Goal: Communication & Community: Answer question/provide support

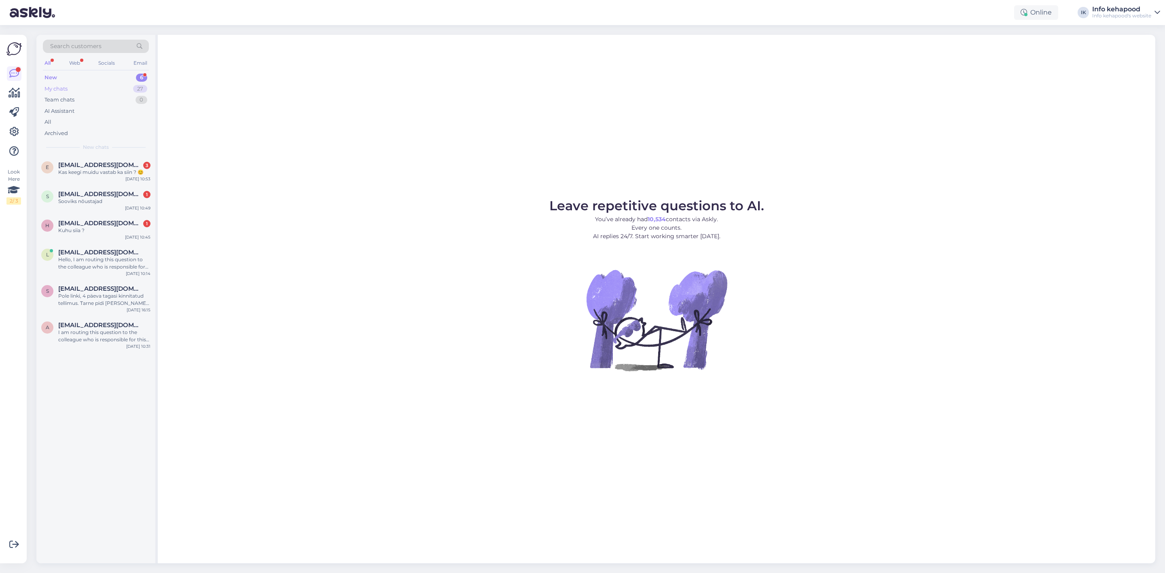
click at [99, 90] on div "My chats 27" at bounding box center [96, 88] width 106 height 11
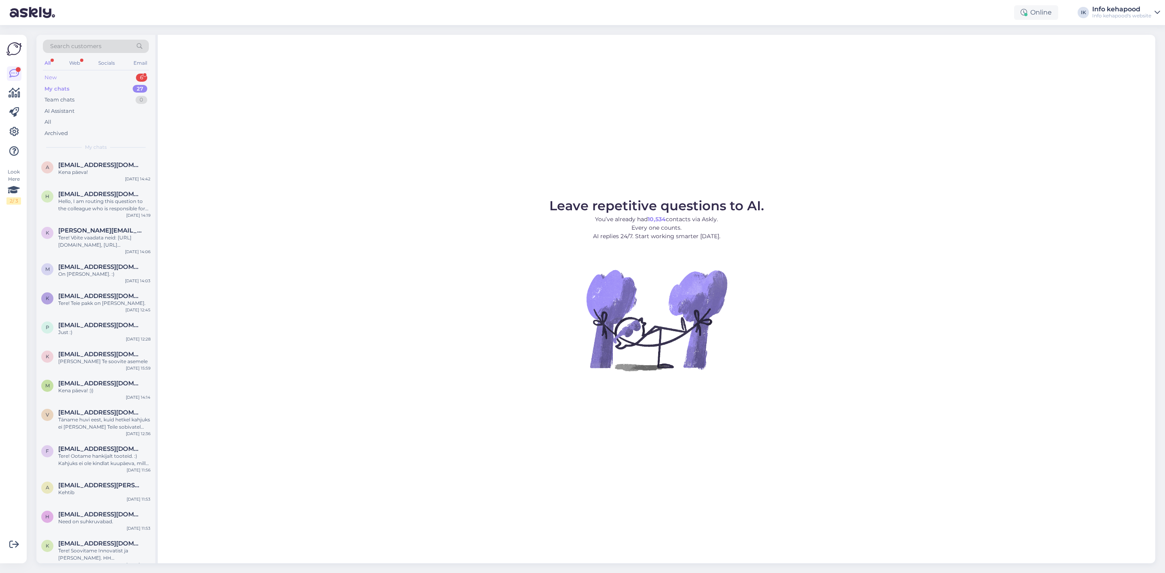
click at [103, 74] on div "New 6" at bounding box center [96, 77] width 106 height 11
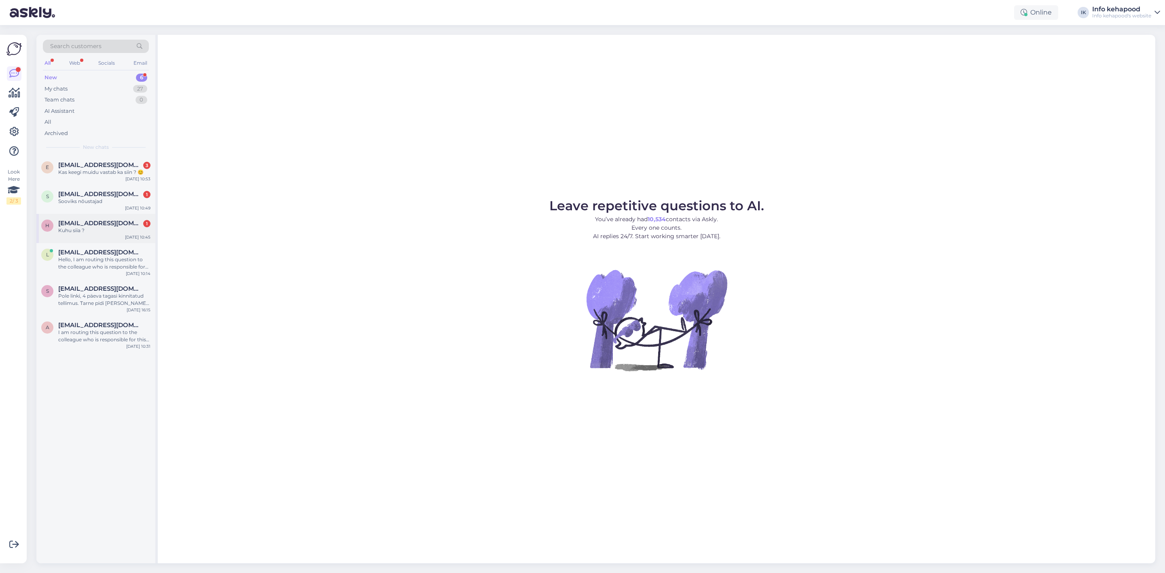
drag, startPoint x: 107, startPoint y: 231, endPoint x: 94, endPoint y: 230, distance: 13.4
click at [103, 231] on div "Kuhu siia ?" at bounding box center [104, 230] width 92 height 7
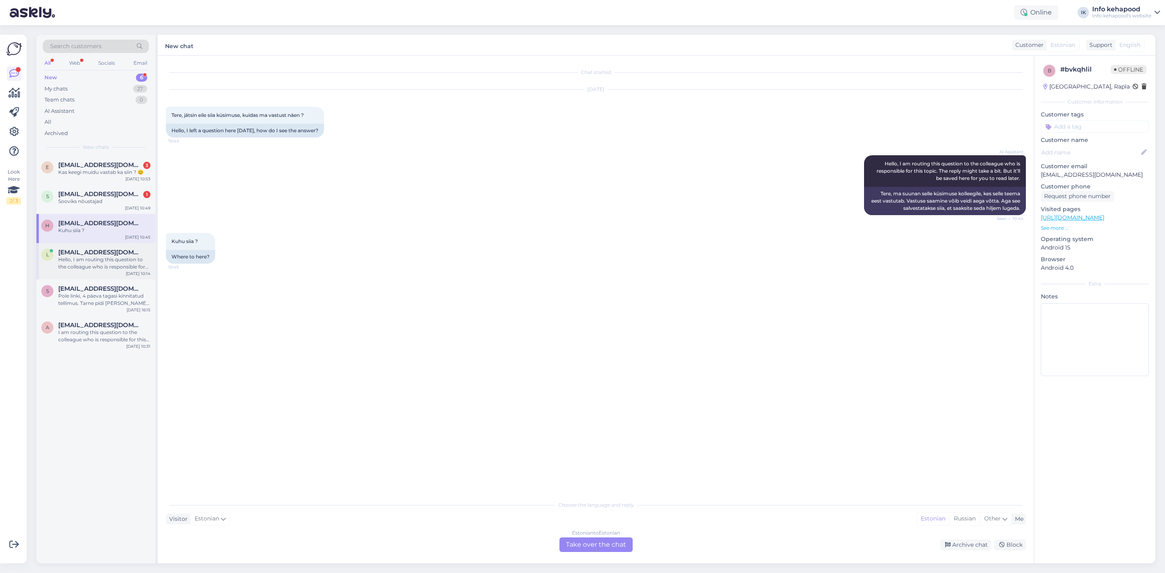
click at [111, 276] on div "l [EMAIL_ADDRESS][DOMAIN_NAME] Hello, I am routing this question to the colleag…" at bounding box center [95, 261] width 119 height 36
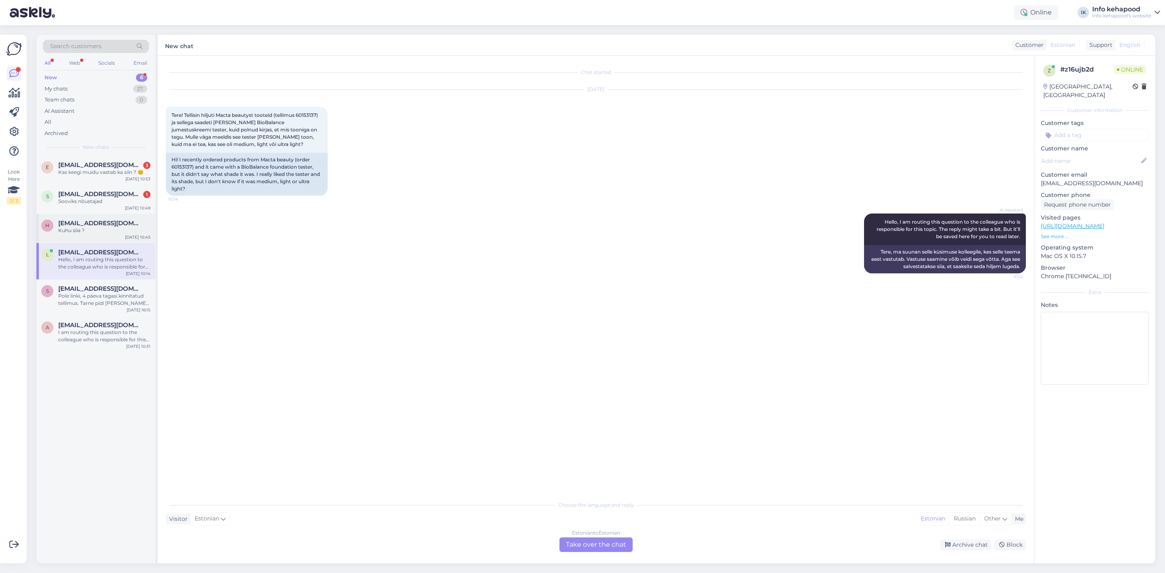
click at [75, 237] on div "H [EMAIL_ADDRESS][DOMAIN_NAME] Kuhu siia ? [DATE] 10:45" at bounding box center [95, 228] width 119 height 29
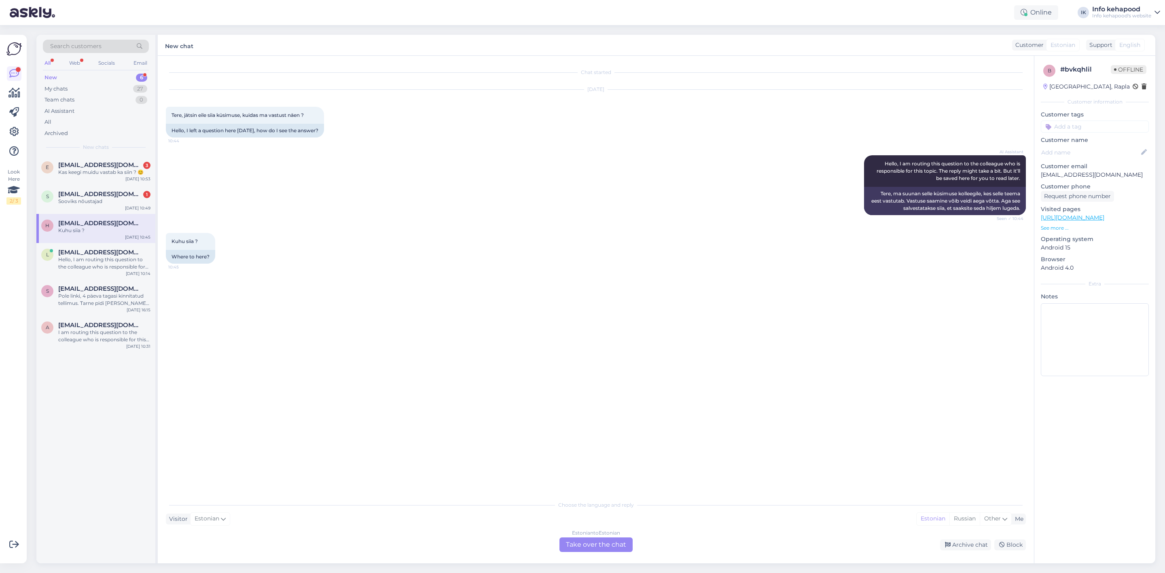
click at [613, 537] on div "Estonian to Estonian Take over the chat" at bounding box center [595, 544] width 73 height 15
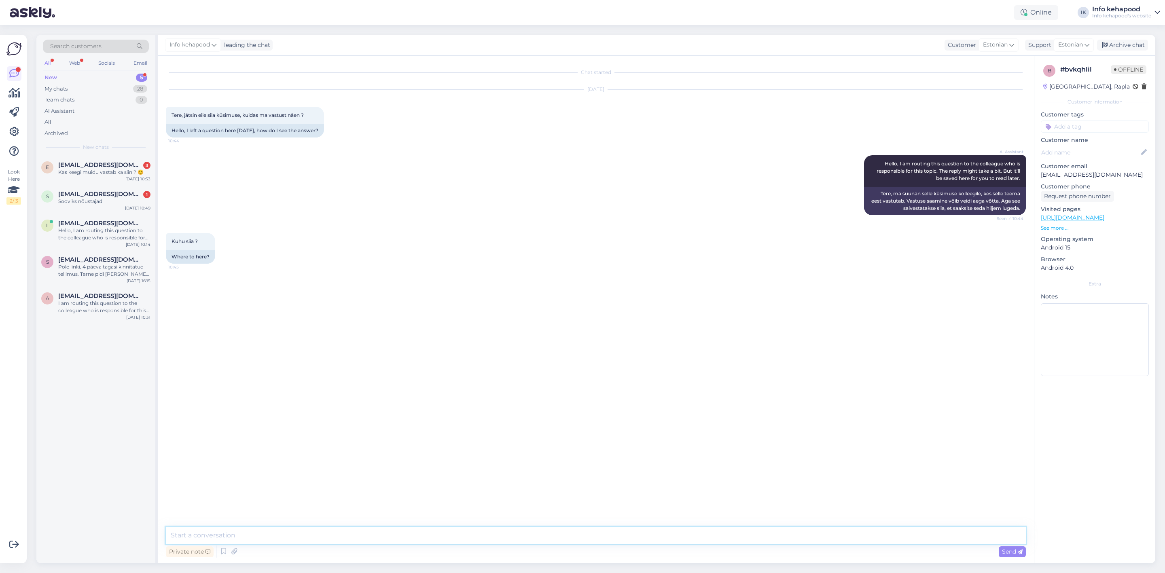
click at [534, 530] on textarea at bounding box center [596, 535] width 860 height 17
type textarea "Tere! Hetkel ei näe [PERSON_NAME] eelnevat sõnumit, kas saaksite palun uuesti k…"
click at [102, 306] on div "I am routing this question to the colleague who is responsible for this topic. …" at bounding box center [104, 307] width 92 height 15
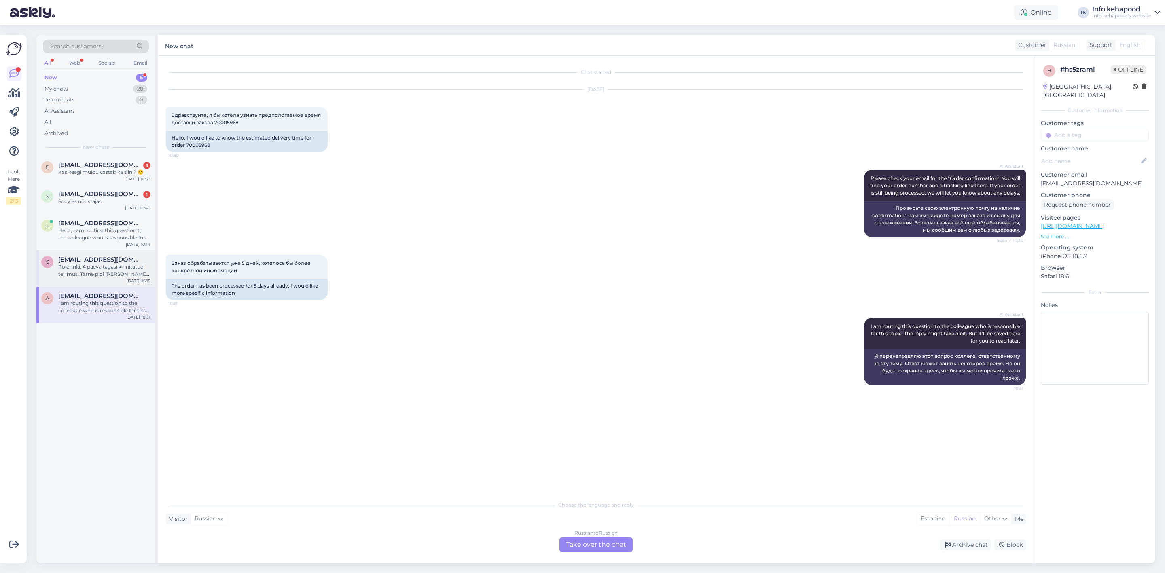
click at [101, 264] on div "Pole linki, 4 päeva tagasi kinnitatud tellimus. Tarne pidi [PERSON_NAME] 3 päeva" at bounding box center [104, 270] width 92 height 15
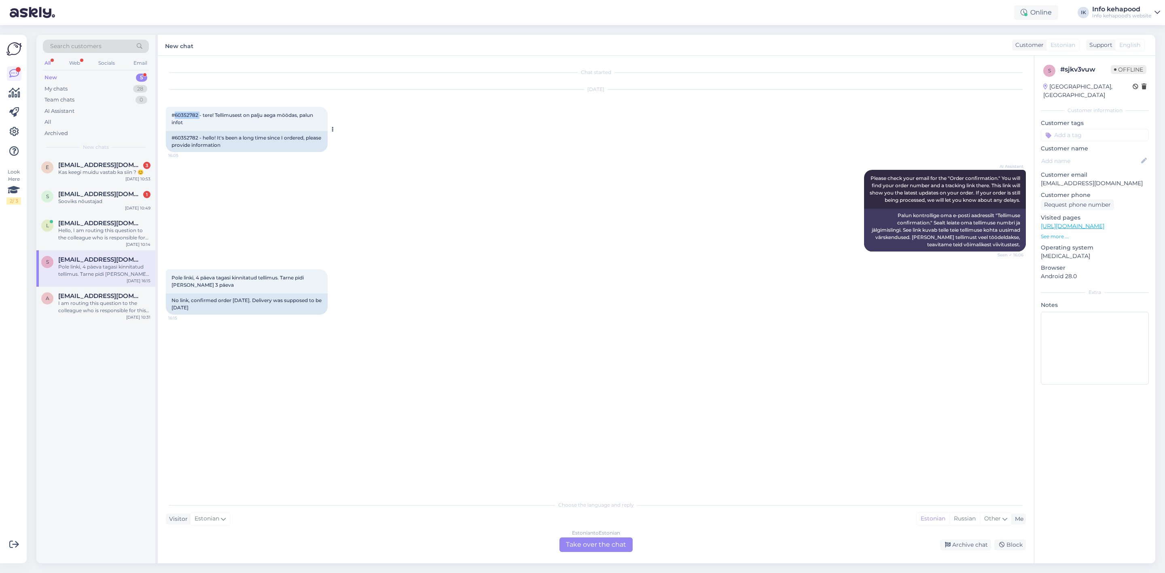
drag, startPoint x: 175, startPoint y: 114, endPoint x: 200, endPoint y: 115, distance: 25.5
click at [200, 115] on span "#60352782 - tere! Tellimusest on palju aega möödas, palun infot" at bounding box center [242, 118] width 143 height 13
copy span "60352782"
click at [587, 551] on div "Estonian to Estonian Take over the chat" at bounding box center [595, 544] width 73 height 15
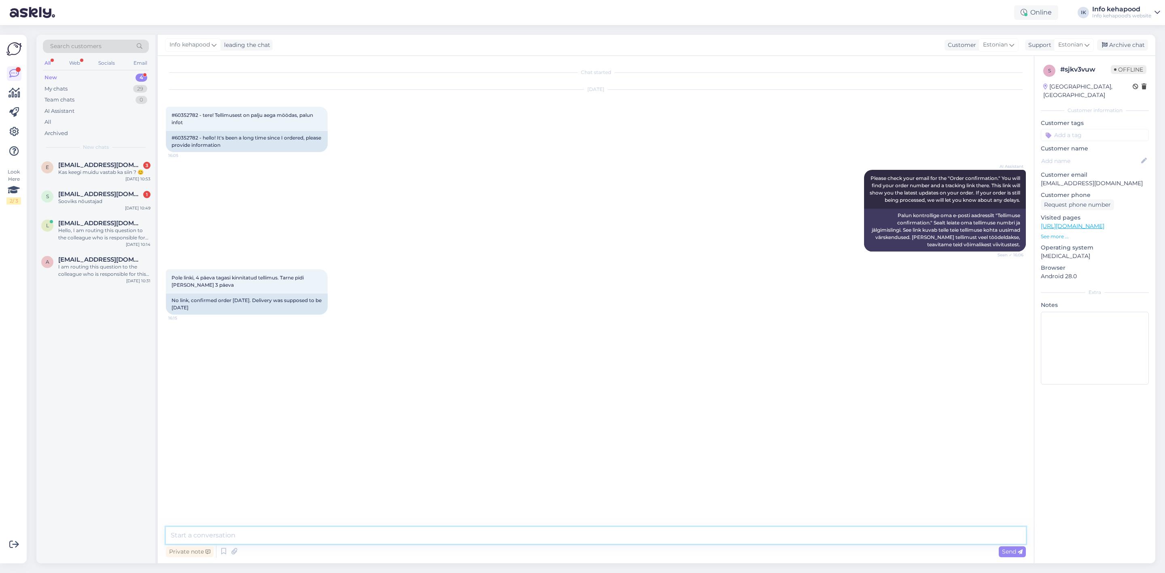
click at [563, 541] on textarea at bounding box center [596, 535] width 860 height 17
paste textarea "[PERSON_NAME] Automatic Brow Pencil Brow Arcade 05 Red Brown"
type textarea "[PERSON_NAME] Automatic Brow Pencil Brow Arcade 05 Red Brown"
click at [109, 85] on div "My chats 29" at bounding box center [96, 88] width 106 height 11
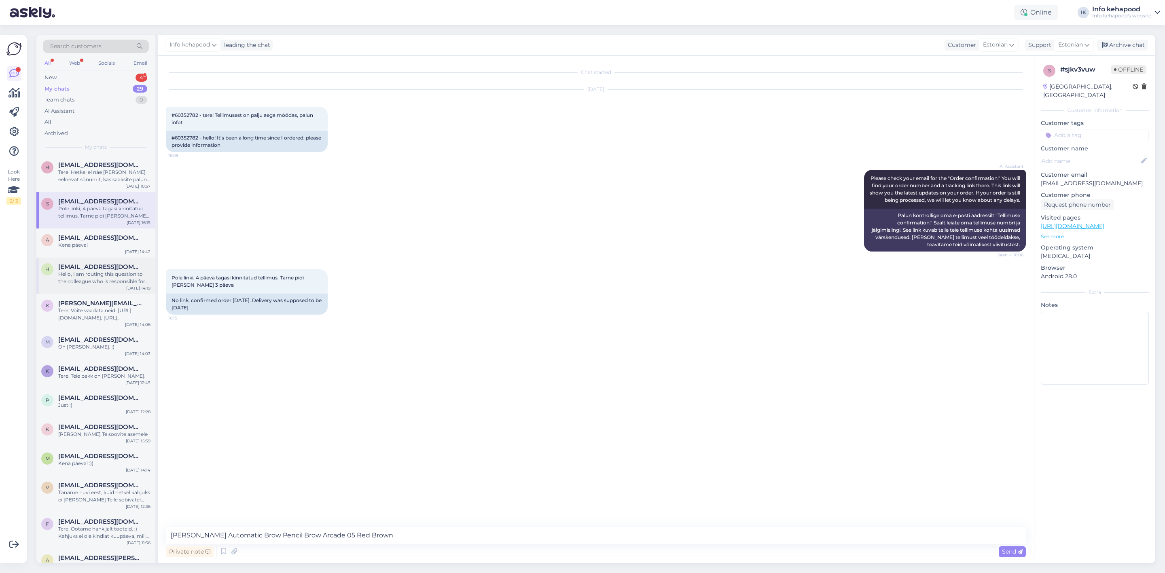
click at [102, 266] on span "[EMAIL_ADDRESS][DOMAIN_NAME]" at bounding box center [100, 266] width 84 height 7
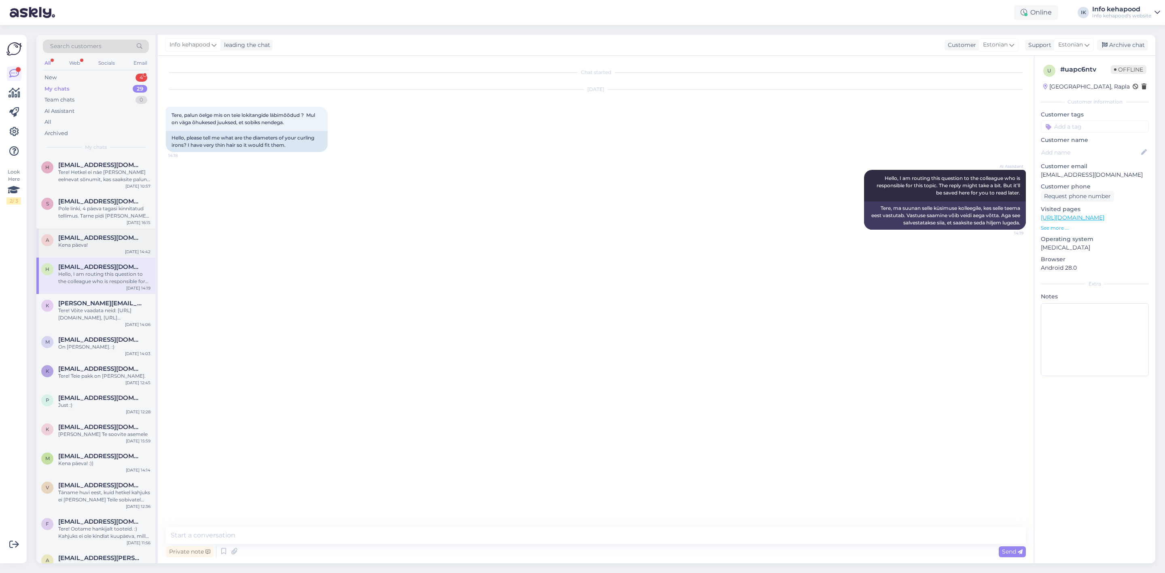
click at [95, 244] on div "Kena päeva!" at bounding box center [104, 244] width 92 height 7
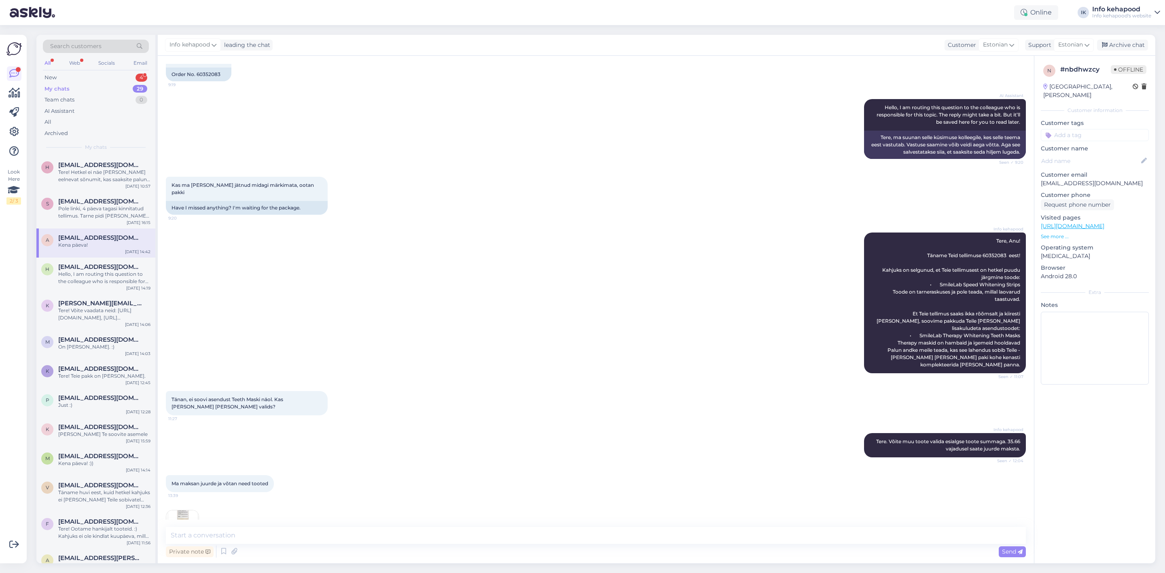
scroll to position [55, 0]
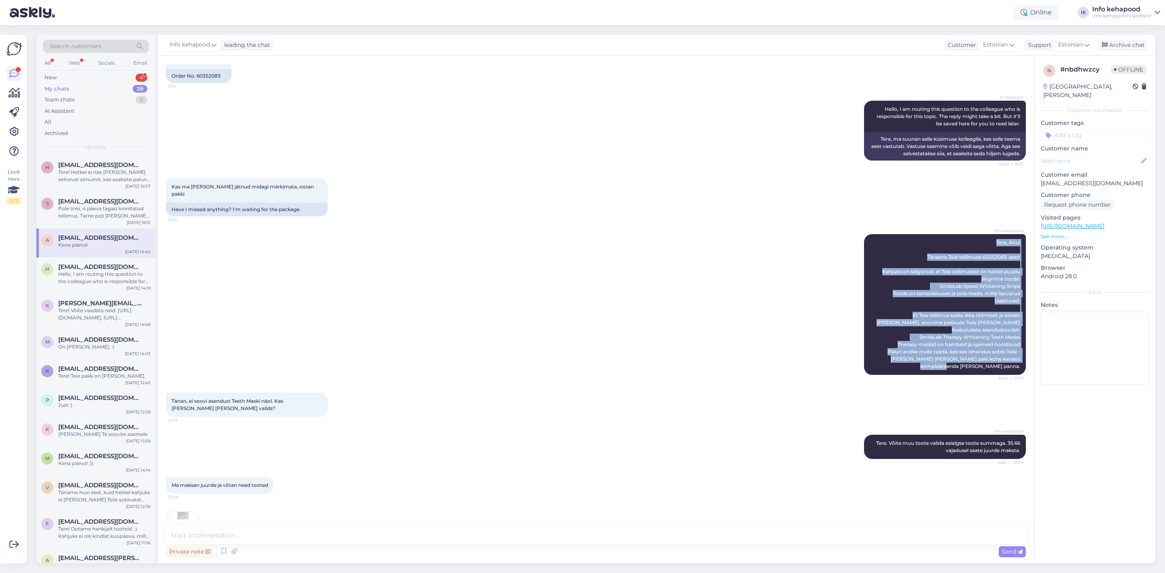
drag, startPoint x: 986, startPoint y: 237, endPoint x: 982, endPoint y: 360, distance: 122.6
click at [982, 360] on div "Info kehapood Tere, Anu! Täname Teid tellimuse 60352083 eest! Kahjuks on selgun…" at bounding box center [596, 304] width 860 height 159
copy span "Tere, Anu! Täname Teid tellimuse 60352083 eest! Kahjuks on selgunud, et Teie te…"
click at [99, 212] on div "Pole linki, 4 päeva tagasi kinnitatud tellimus. Tarne pidi [PERSON_NAME] 3 päeva" at bounding box center [104, 212] width 92 height 15
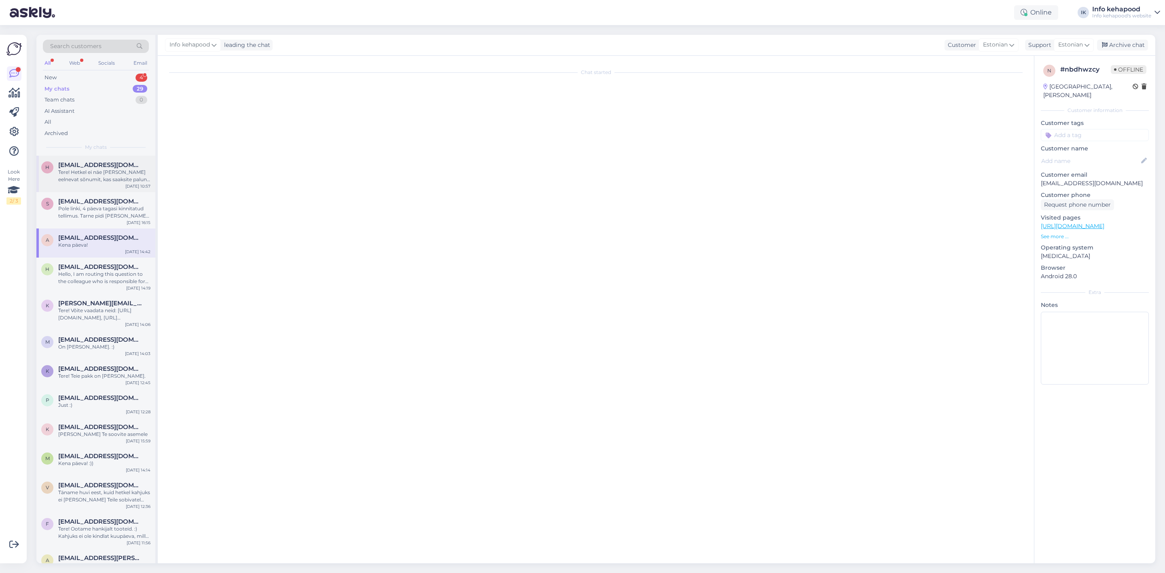
scroll to position [0, 0]
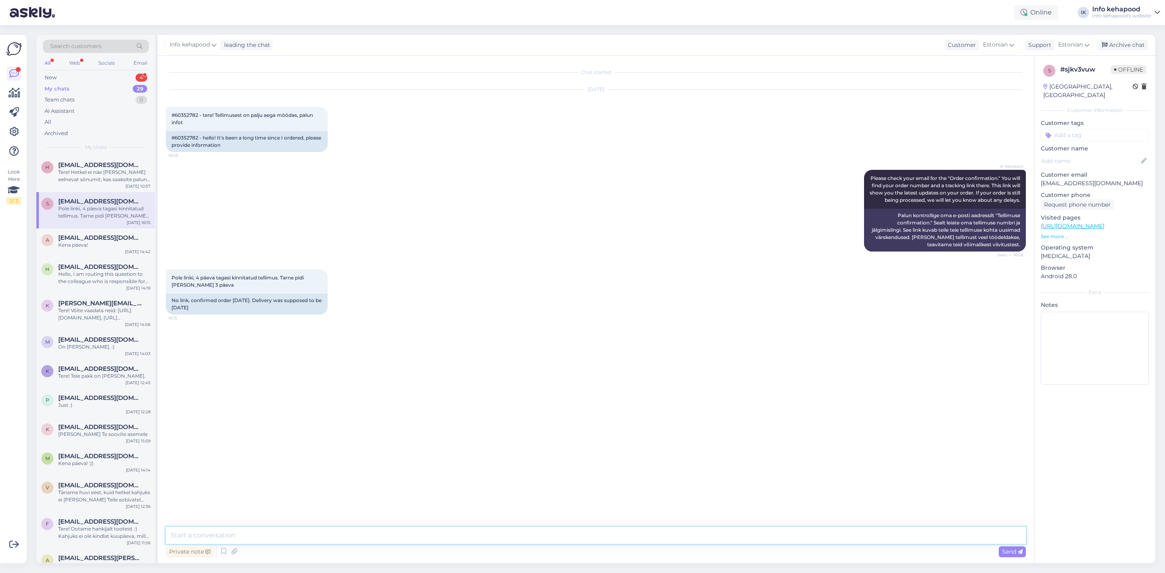
click at [197, 536] on textarea at bounding box center [596, 535] width 860 height 17
paste textarea "Tere, Anu! Täname Teid tellimuse 60352083 eest! Kahjuks on selgunud, et Teie te…"
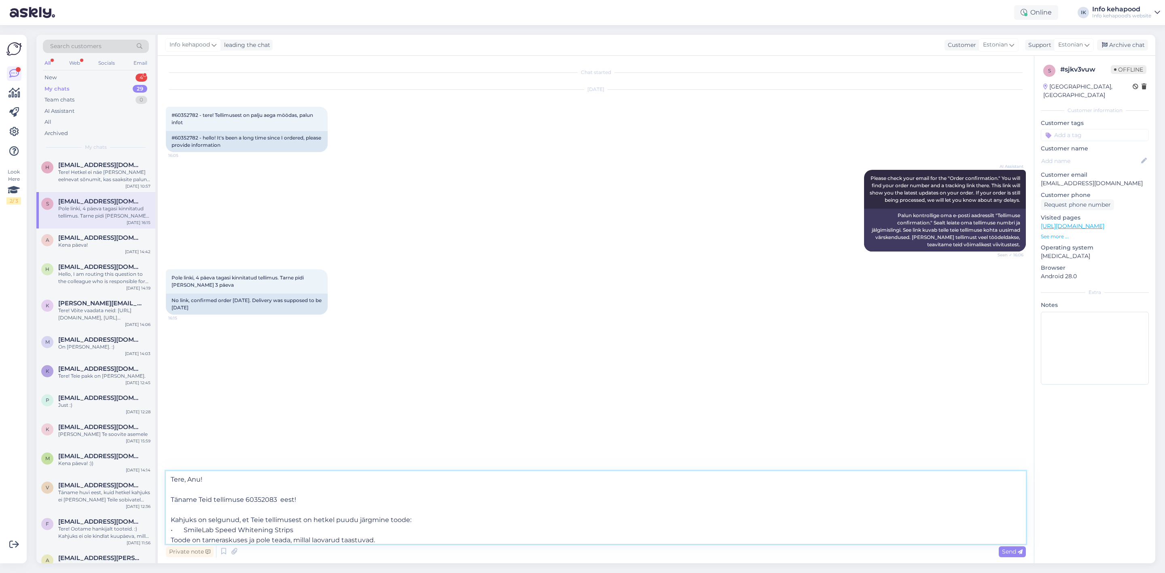
drag, startPoint x: 280, startPoint y: 502, endPoint x: 243, endPoint y: 496, distance: 37.2
click at [243, 496] on textarea "Tere, Anu! Täname Teid tellimuse 60352083 eest! Kahjuks on selgunud, et Teie te…" at bounding box center [596, 507] width 860 height 73
drag, startPoint x: 176, startPoint y: 114, endPoint x: 197, endPoint y: 116, distance: 21.5
click at [197, 116] on span "#60352782 - tere! Tellimusest on palju aega möödas, palun infot" at bounding box center [242, 118] width 143 height 13
click at [246, 501] on textarea "Tere, Anu! Täname Teid tellimuse eest! Kahjuks on selgunud, et Teie tellimusest…" at bounding box center [596, 507] width 860 height 73
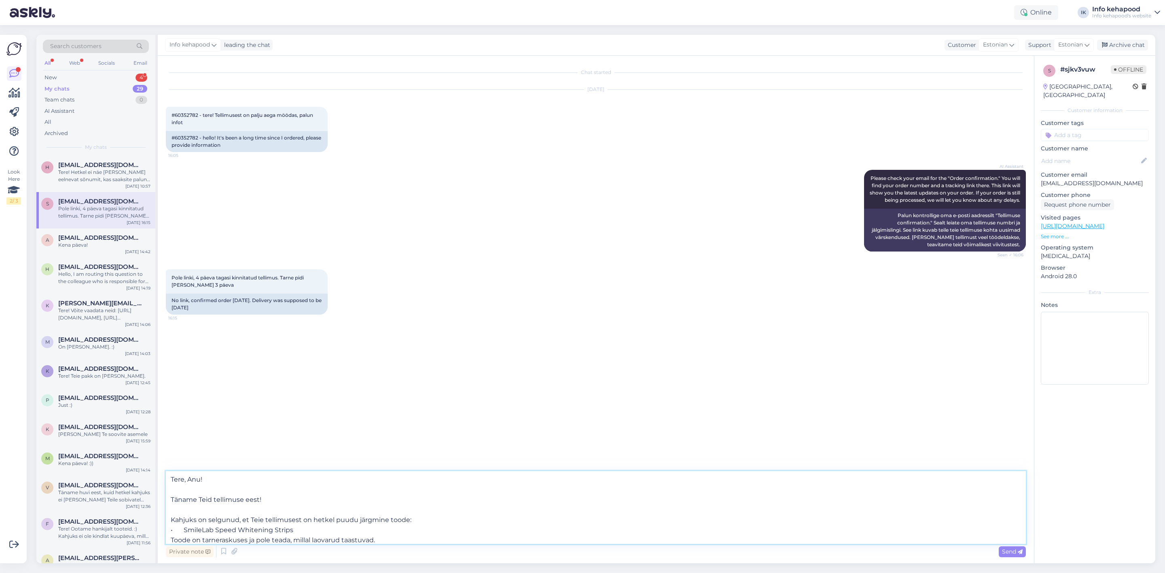
paste textarea "Tere, Anu! Täname Teid tellimuse 60352083 eest! Kahjuks on selgunud, et Teie te…"
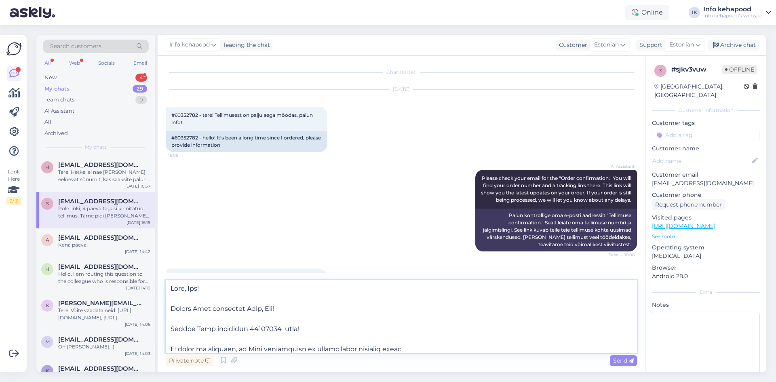
click at [199, 286] on textarea at bounding box center [402, 316] width 472 height 73
click at [275, 309] on textarea at bounding box center [402, 316] width 472 height 73
drag, startPoint x: 288, startPoint y: 309, endPoint x: 248, endPoint y: 310, distance: 40.0
click at [248, 310] on textarea at bounding box center [402, 316] width 472 height 73
drag, startPoint x: 277, startPoint y: 309, endPoint x: 263, endPoint y: 313, distance: 14.5
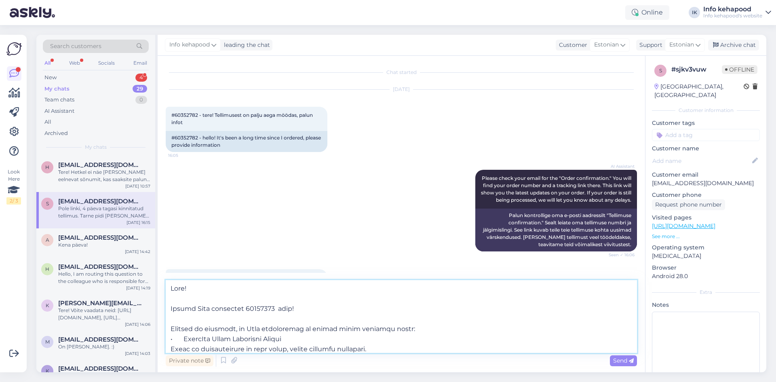
click at [263, 313] on textarea at bounding box center [402, 316] width 472 height 73
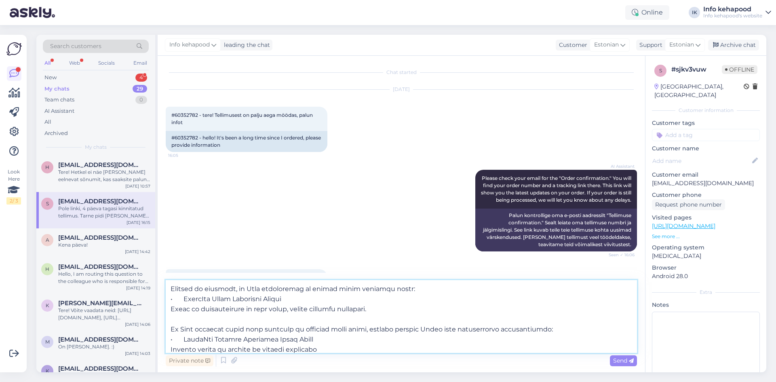
scroll to position [40, 0]
drag, startPoint x: 290, startPoint y: 298, endPoint x: 186, endPoint y: 302, distance: 104.4
click at [186, 302] on textarea at bounding box center [402, 316] width 472 height 73
click at [374, 344] on textarea at bounding box center [402, 316] width 472 height 73
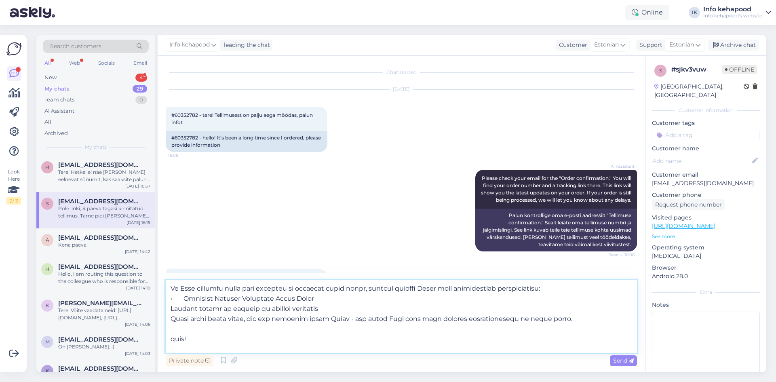
scroll to position [0, 0]
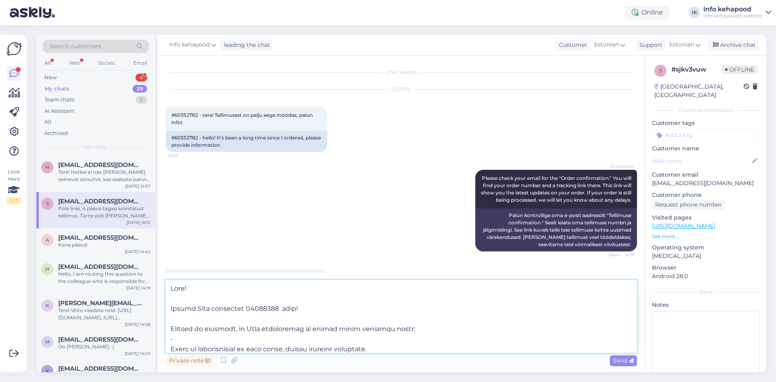
click at [201, 340] on textarea at bounding box center [402, 316] width 472 height 73
paste textarea "[PERSON_NAME] Automatic Brow Pencil Brow Arcade 05 Red Brown"
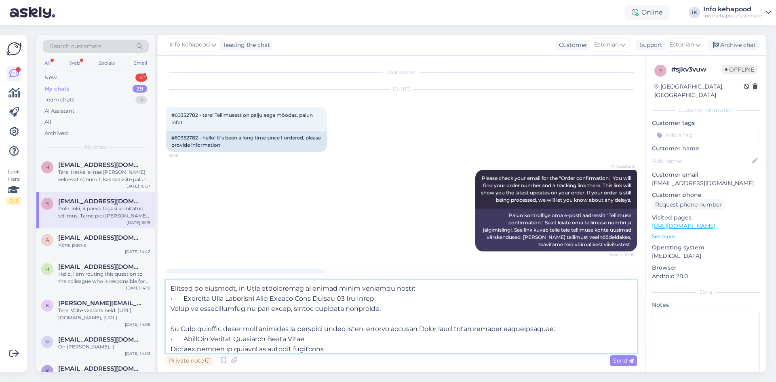
drag, startPoint x: 315, startPoint y: 342, endPoint x: 185, endPoint y: 341, distance: 129.4
click at [185, 341] on textarea at bounding box center [402, 316] width 472 height 73
drag, startPoint x: 321, startPoint y: 340, endPoint x: 184, endPoint y: 339, distance: 136.7
click at [184, 339] on textarea at bounding box center [402, 316] width 472 height 73
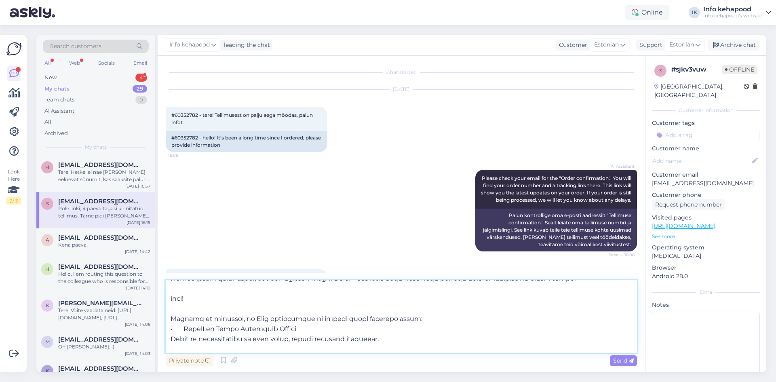
scroll to position [81, 0]
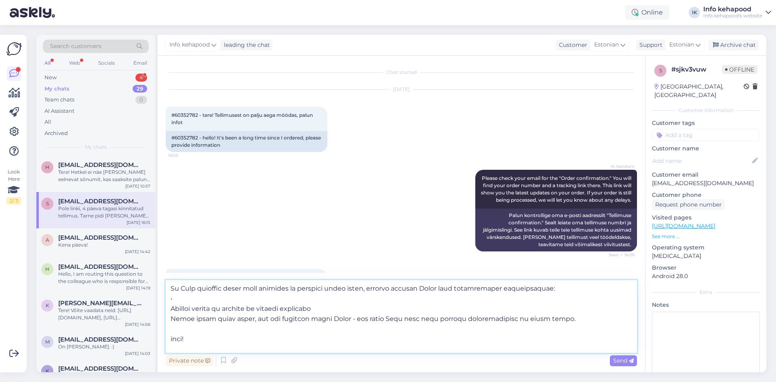
drag, startPoint x: 199, startPoint y: 343, endPoint x: 176, endPoint y: 339, distance: 24.2
click at [176, 339] on textarea at bounding box center [402, 316] width 472 height 73
drag, startPoint x: 346, startPoint y: 309, endPoint x: 170, endPoint y: 309, distance: 175.5
click at [170, 309] on textarea at bounding box center [402, 316] width 472 height 73
paste textarea "[URL][DOMAIN_NAME]"
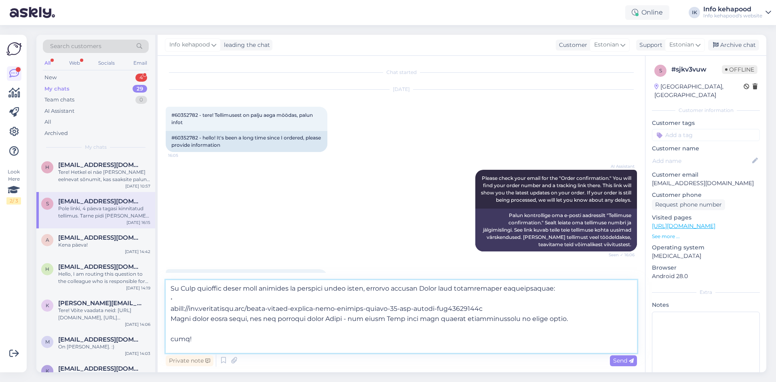
click at [218, 302] on textarea at bounding box center [402, 316] width 472 height 73
paste textarea "Jvone Milano Classic Brow Eyebrow Pencil kauapüsiv kulmupliiats"
type textarea "Lore! Ipsumd Sita consectet 08274842 adip! Elitsed do eiusmodt, in Utla etdolor…"
click at [520, 308] on textarea at bounding box center [402, 316] width 472 height 73
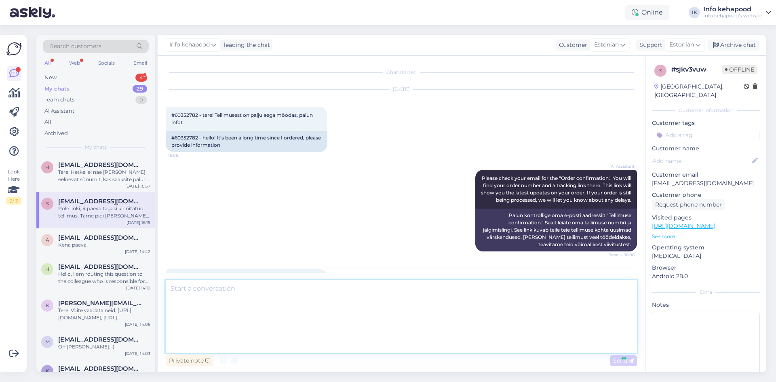
scroll to position [0, 0]
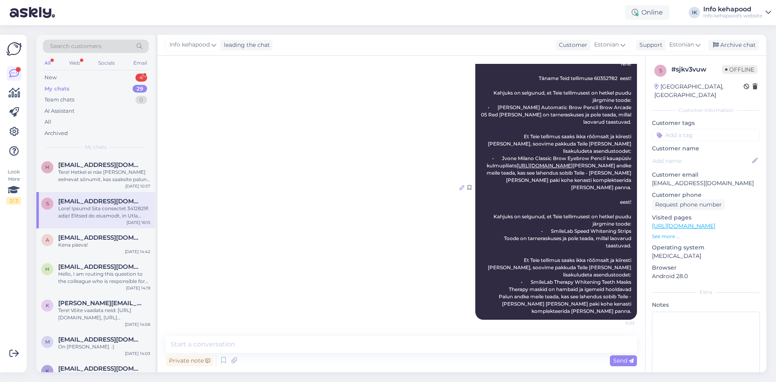
click at [460, 185] on icon at bounding box center [462, 187] width 5 height 5
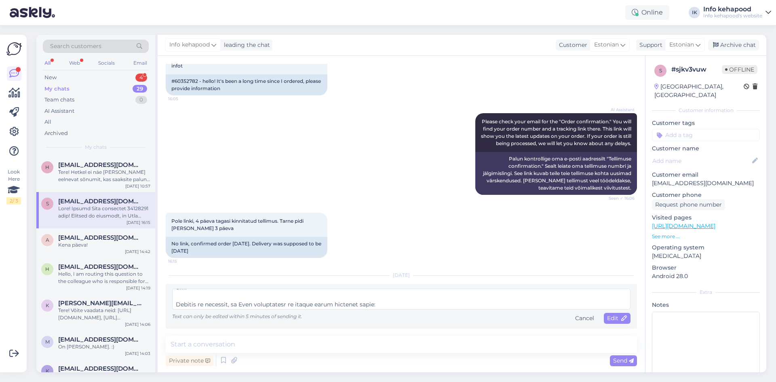
scroll to position [115, 0]
drag, startPoint x: 553, startPoint y: 307, endPoint x: 175, endPoint y: 301, distance: 377.7
click at [175, 301] on textarea at bounding box center [401, 299] width 459 height 21
type textarea "Tere! Täname Teid tellimuse 60352782 eest! Kahjuks on selgunud, et Teie tellimu…"
click at [607, 320] on span "Edit" at bounding box center [617, 318] width 20 height 7
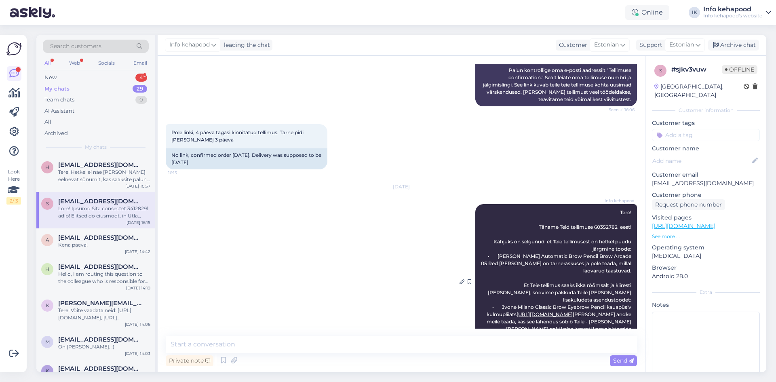
scroll to position [214, 0]
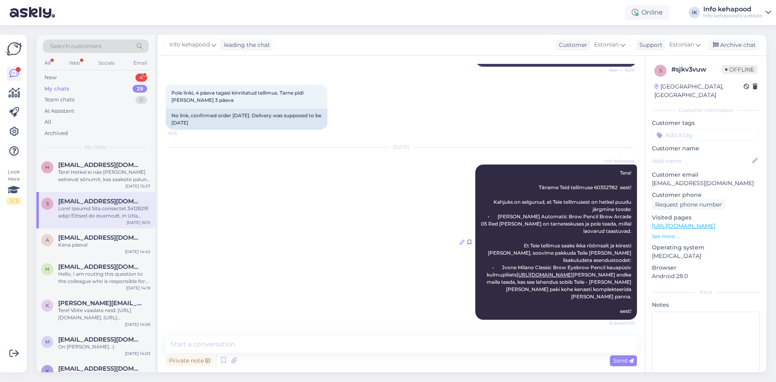
click at [460, 239] on div at bounding box center [462, 242] width 5 height 7
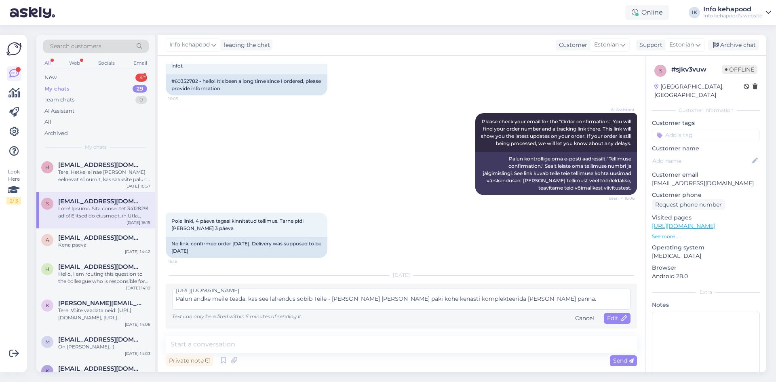
scroll to position [121, 0]
click at [260, 298] on textarea "Tere! Täname Teid tellimuse 60352782 eest! Kahjuks on selgunud, et Teie tellimu…" at bounding box center [401, 299] width 459 height 21
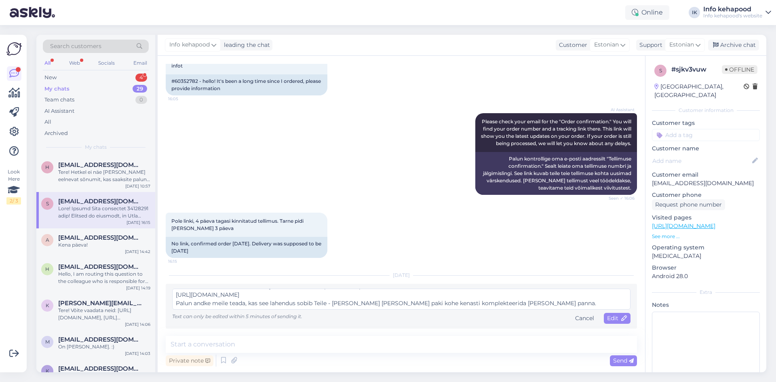
scroll to position [93, 0]
type textarea "Tere! Täname Teid tellimuse 60352782 eest! Kahjuks on selgunud, et Teie tellimu…"
click at [611, 320] on span "Edit" at bounding box center [617, 318] width 20 height 7
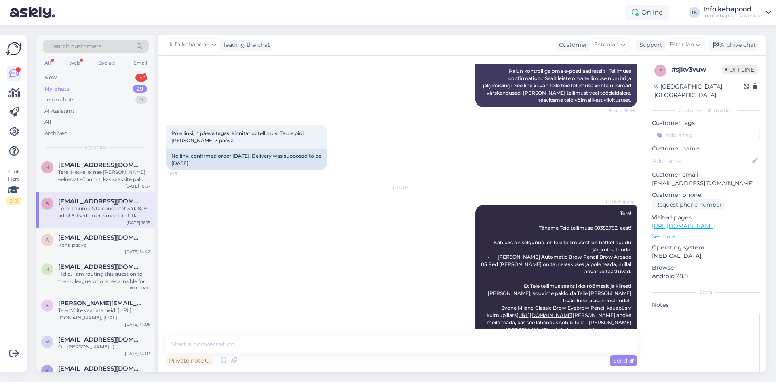
scroll to position [185, 0]
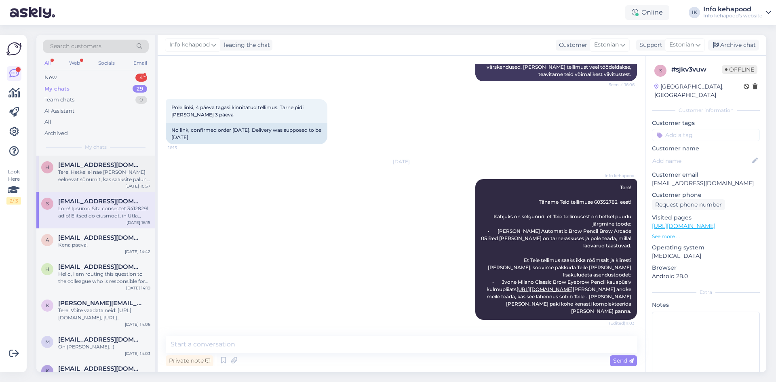
click at [106, 174] on div "Tere! Hetkel ei näe [PERSON_NAME] eelnevat sõnumit, kas saaksite palun uuesti k…" at bounding box center [104, 176] width 92 height 15
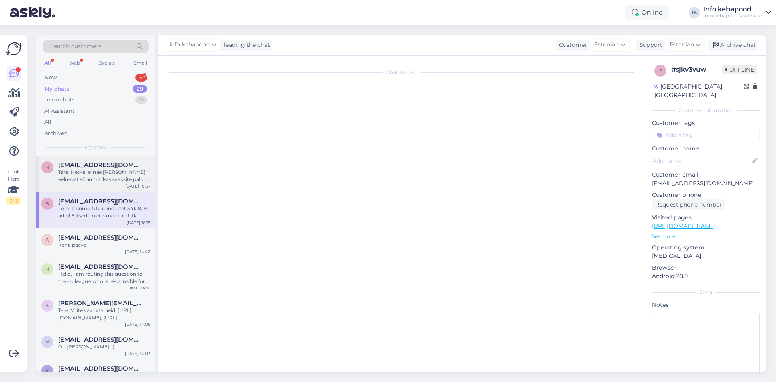
scroll to position [0, 0]
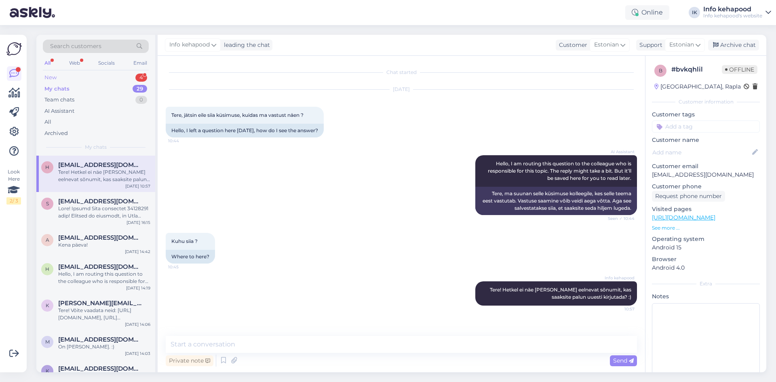
click at [85, 81] on div "New 4" at bounding box center [96, 77] width 106 height 11
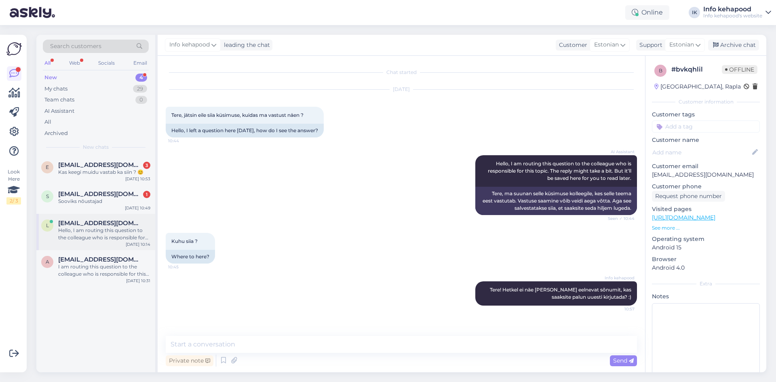
click at [93, 234] on div "Hello, I am routing this question to the colleague who is responsible for this …" at bounding box center [104, 234] width 92 height 15
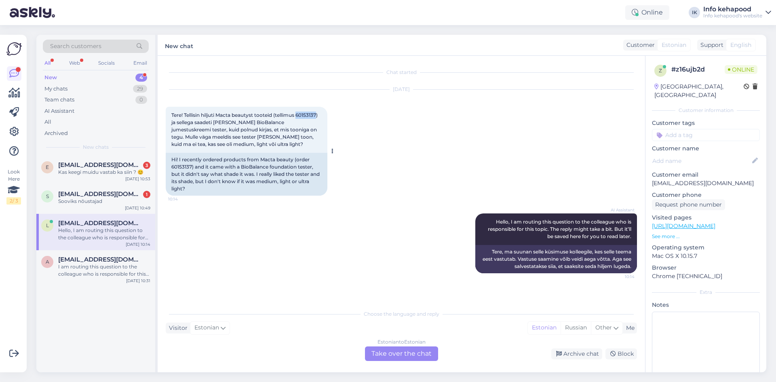
drag, startPoint x: 298, startPoint y: 116, endPoint x: 319, endPoint y: 115, distance: 21.0
click at [319, 115] on span "Tere! Tellisin hiljuti Macta beautyst tooteid (tellimus 60153137) ja sellega sa…" at bounding box center [245, 129] width 148 height 35
click at [291, 131] on span "Tere! Tellisin hiljuti Macta beautyst tooteid (tellimus 60153137) ja sellega sa…" at bounding box center [245, 129] width 148 height 35
click at [379, 346] on div "Choose the language and reply Visitor Estonian Me Estonian Russian Other Estoni…" at bounding box center [402, 333] width 472 height 55
click at [381, 353] on div "Estonian to Estonian Take over the chat" at bounding box center [401, 354] width 73 height 15
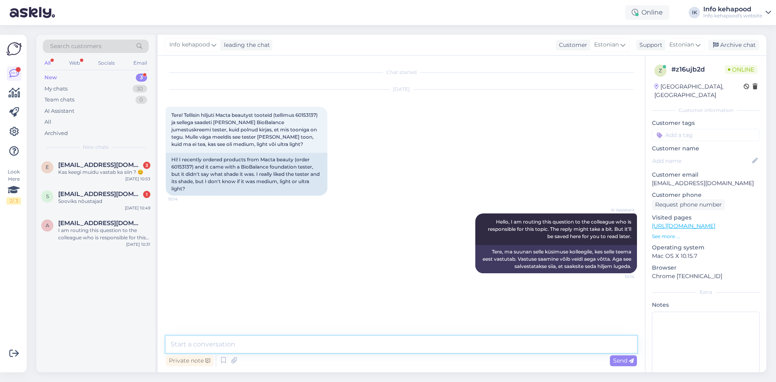
click at [357, 343] on textarea at bounding box center [402, 344] width 472 height 17
type textarea "Tere! Mõtlete Magic Touchi? Medium on selle toon."
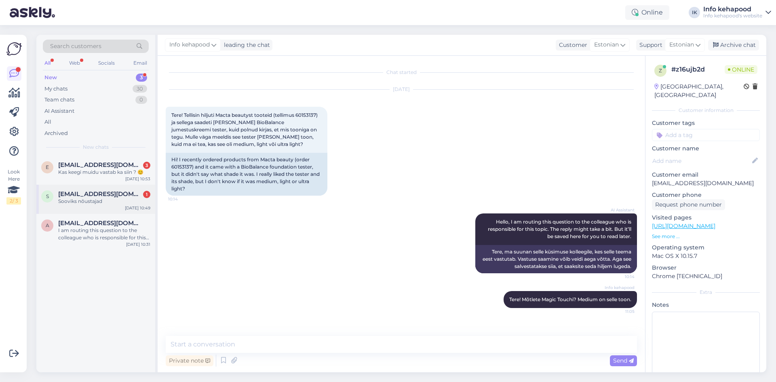
click at [90, 204] on div "Sooviks nõustajad" at bounding box center [104, 201] width 92 height 7
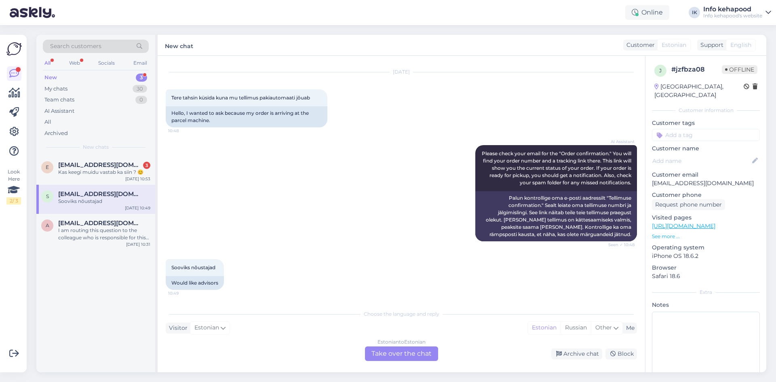
scroll to position [18, 0]
click at [402, 353] on div "Estonian to Estonian Take over the chat" at bounding box center [401, 354] width 73 height 15
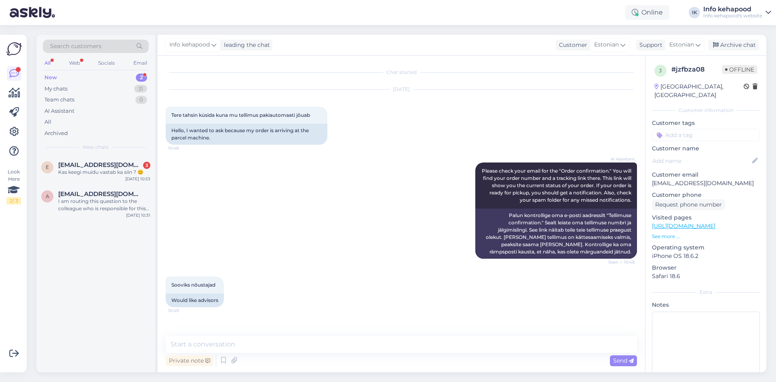
scroll to position [0, 0]
click at [318, 352] on textarea at bounding box center [402, 344] width 472 height 17
type textarea "Tere. Palume tellimuse numbrit."
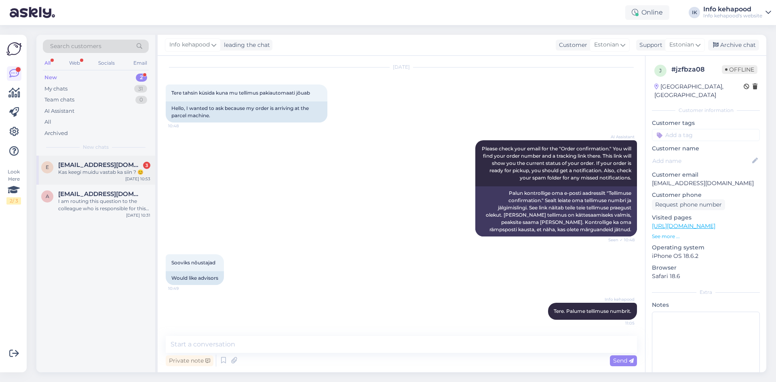
click at [100, 172] on div "Kas keegi muidu vastab ka siin ? 😊" at bounding box center [104, 172] width 92 height 7
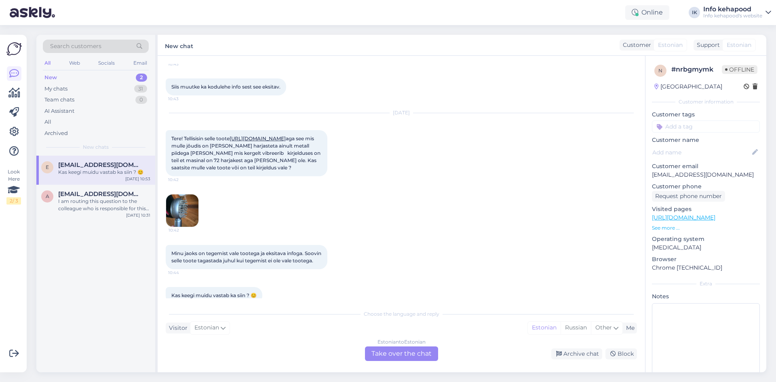
scroll to position [243, 0]
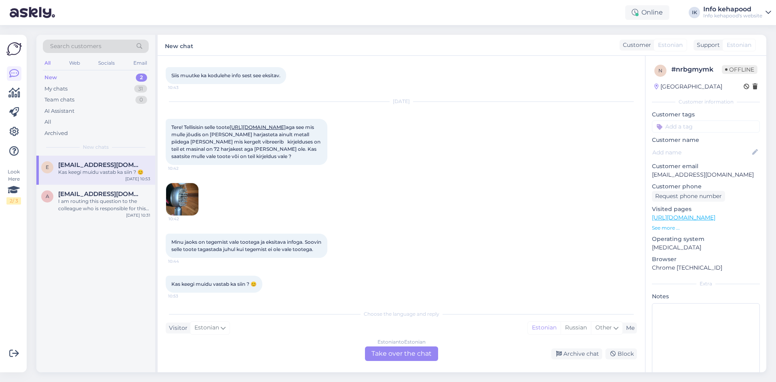
click at [394, 352] on div "Estonian to Estonian Take over the chat" at bounding box center [401, 354] width 73 height 15
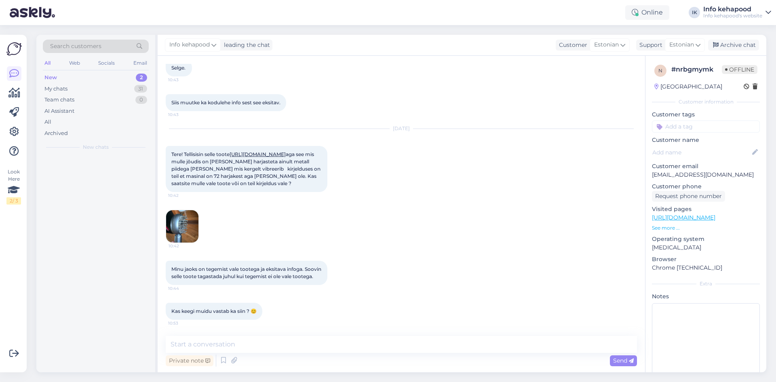
scroll to position [223, 0]
click at [343, 352] on textarea at bounding box center [402, 344] width 472 height 17
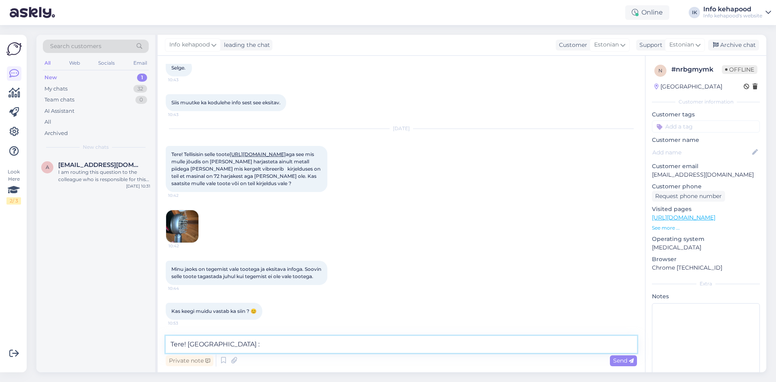
type textarea "Tere! Tegeleme. :)"
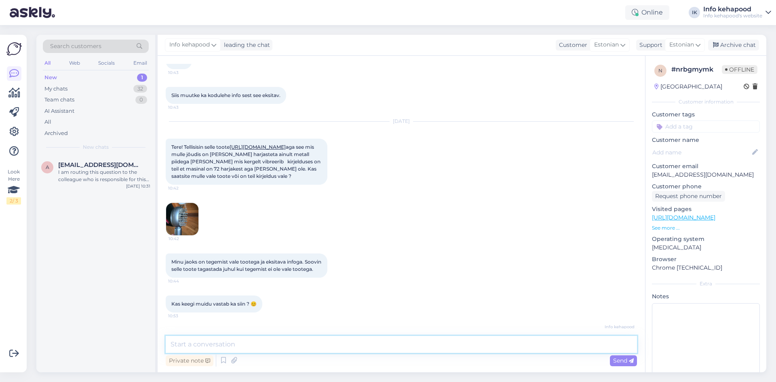
scroll to position [258, 0]
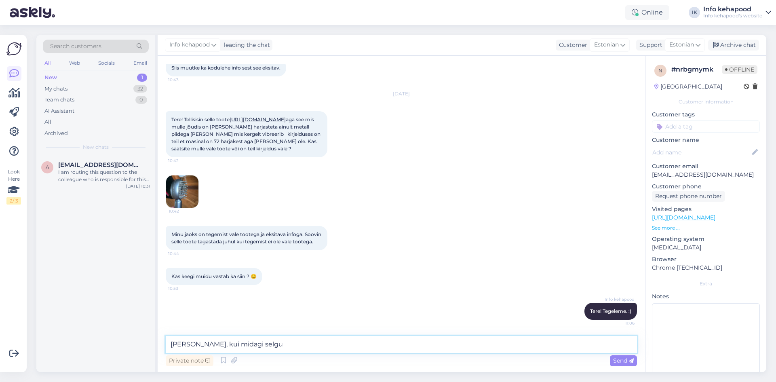
type textarea "[PERSON_NAME], kui midagi selgub"
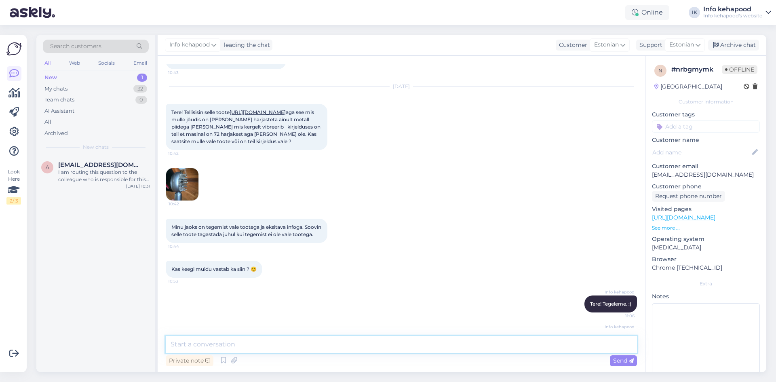
scroll to position [292, 0]
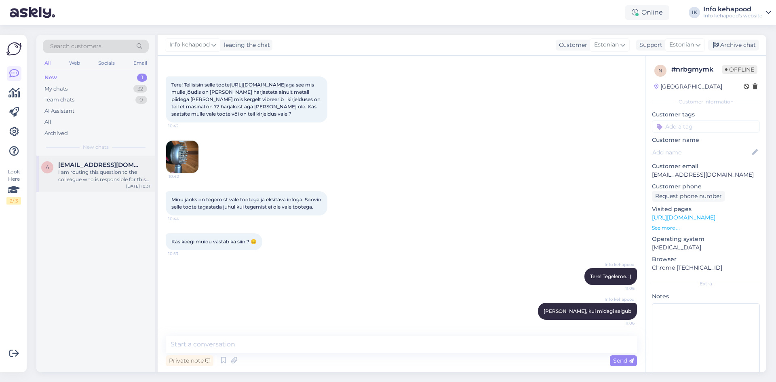
click at [73, 166] on span "[EMAIL_ADDRESS][DOMAIN_NAME]" at bounding box center [100, 164] width 84 height 7
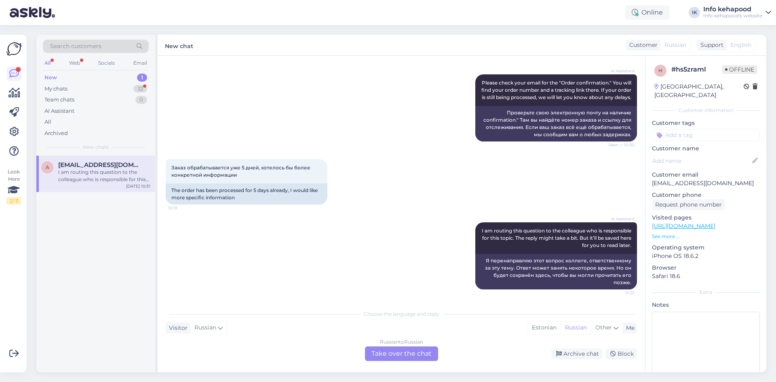
scroll to position [0, 0]
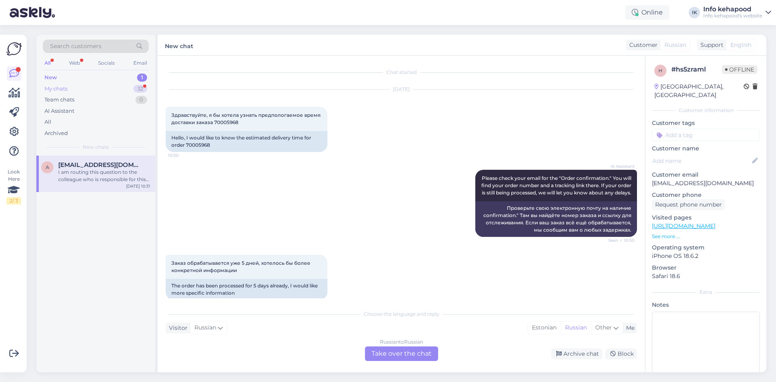
click at [118, 92] on div "My chats 32" at bounding box center [96, 88] width 106 height 11
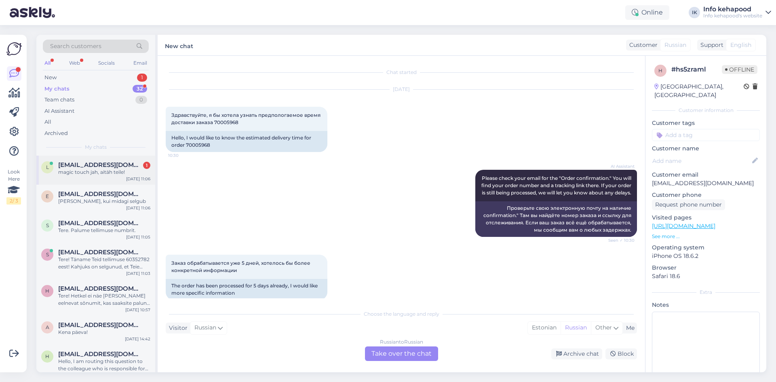
click at [94, 177] on div "l [EMAIL_ADDRESS][DOMAIN_NAME] 1 magic touch jah, aitäh teile! [DATE] 11:06" at bounding box center [95, 170] width 119 height 29
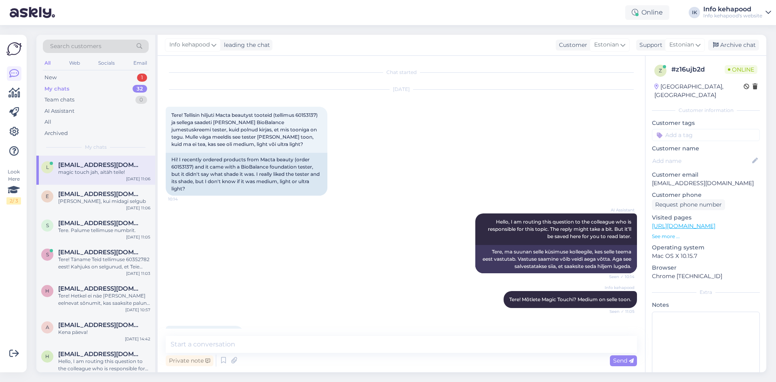
scroll to position [23, 0]
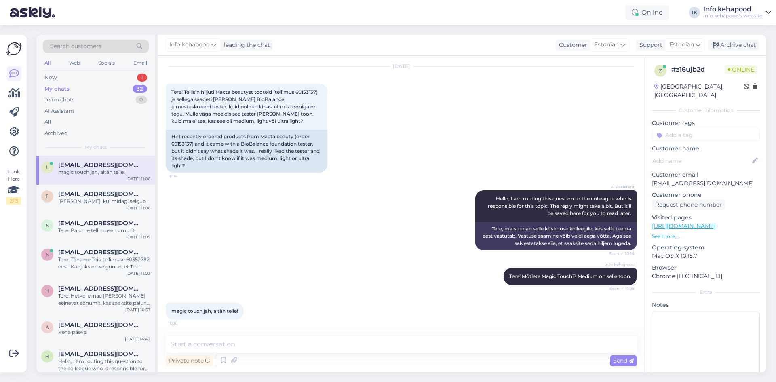
drag, startPoint x: 352, startPoint y: 354, endPoint x: 346, endPoint y: 345, distance: 10.8
click at [351, 354] on div "Private note Send" at bounding box center [402, 360] width 472 height 15
click at [343, 343] on textarea at bounding box center [402, 344] width 472 height 17
type textarea "Aitäh! Knea päeva! :)"
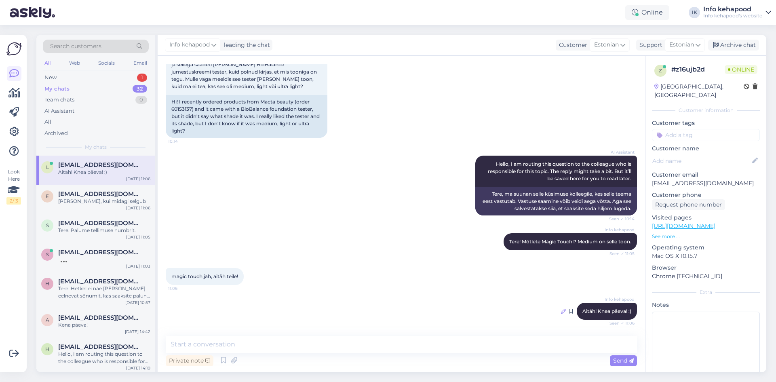
click at [561, 311] on icon at bounding box center [563, 311] width 5 height 5
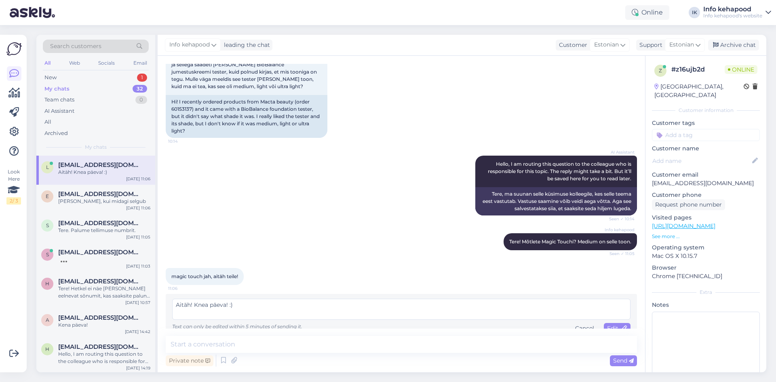
click at [205, 306] on textarea "Aitäh! Knea päeva! :)" at bounding box center [401, 309] width 459 height 21
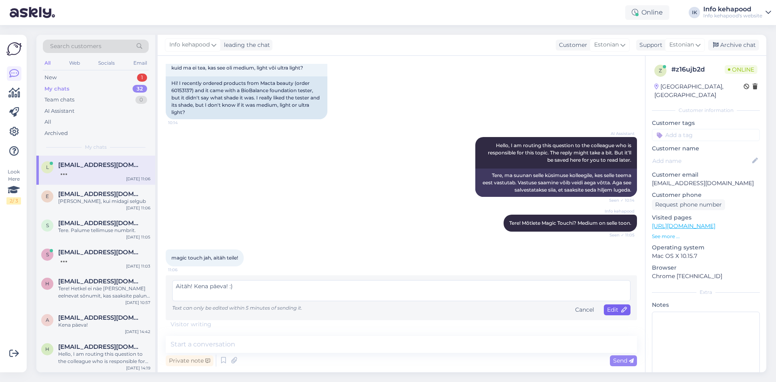
type textarea "Aitäh! Kena päeva! :)"
click at [622, 310] on icon at bounding box center [625, 310] width 6 height 6
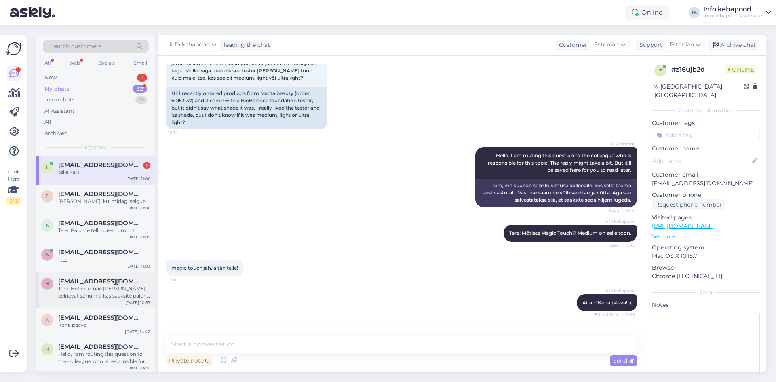
scroll to position [93, 0]
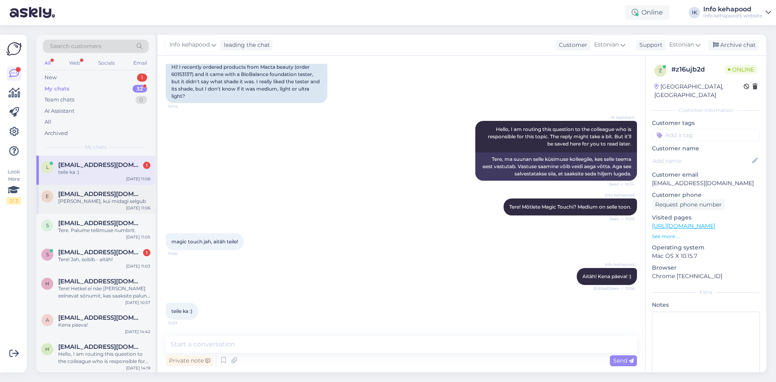
click at [102, 196] on span "[EMAIL_ADDRESS][DOMAIN_NAME]" at bounding box center [100, 193] width 84 height 7
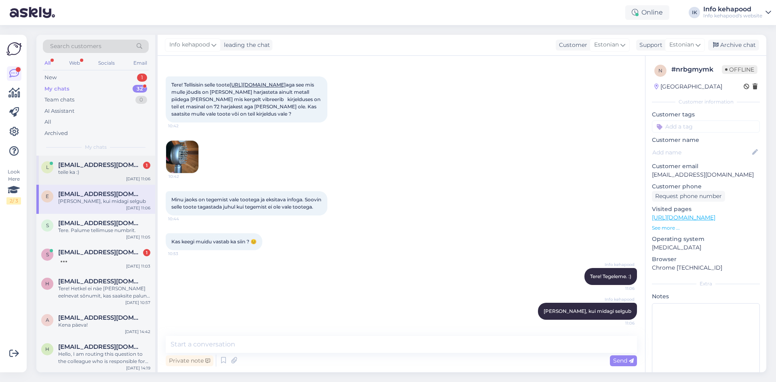
click at [71, 161] on span "[EMAIL_ADDRESS][DOMAIN_NAME]" at bounding box center [100, 164] width 84 height 7
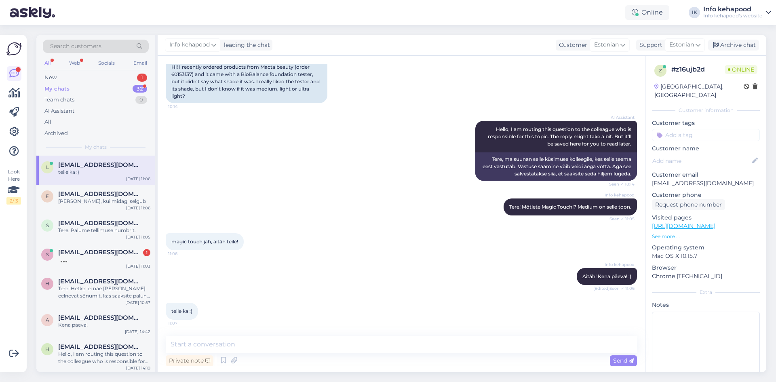
scroll to position [93, 0]
click at [89, 260] on div at bounding box center [104, 259] width 92 height 7
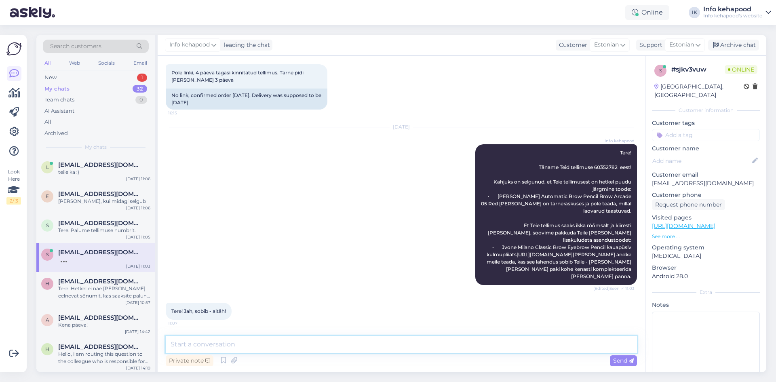
click at [304, 340] on textarea at bounding box center [402, 344] width 472 height 17
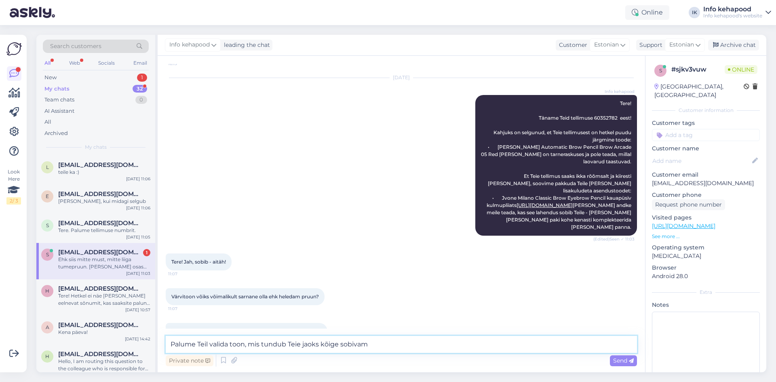
scroll to position [296, 0]
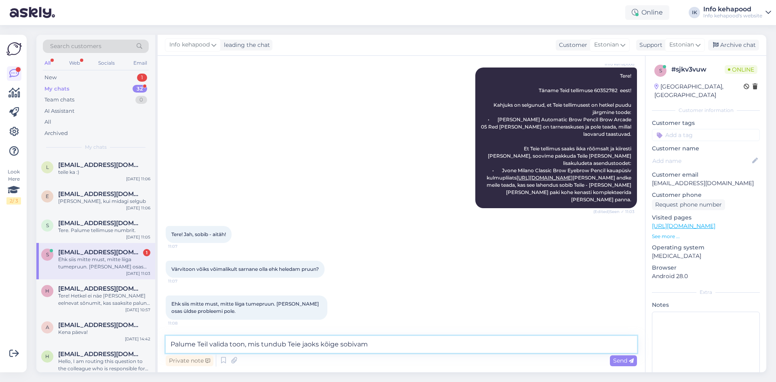
drag, startPoint x: 370, startPoint y: 343, endPoint x: 155, endPoint y: 337, distance: 214.8
click at [155, 337] on div "Search customers All Web Socials Email New 1 My chats 32 Team chats 0 AI Assist…" at bounding box center [401, 204] width 730 height 338
type textarea "Äkki toon 01, 02? :)"
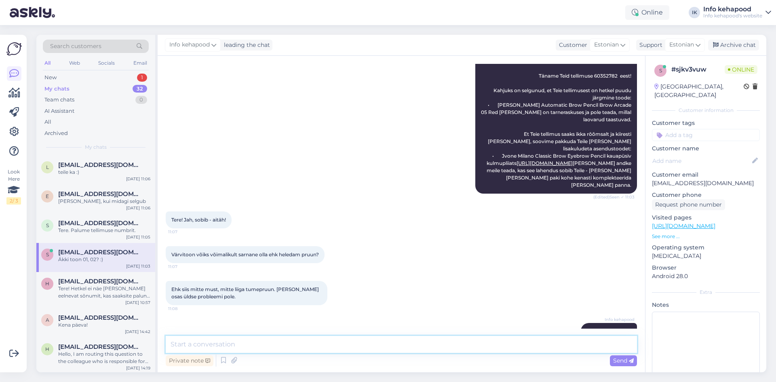
scroll to position [331, 0]
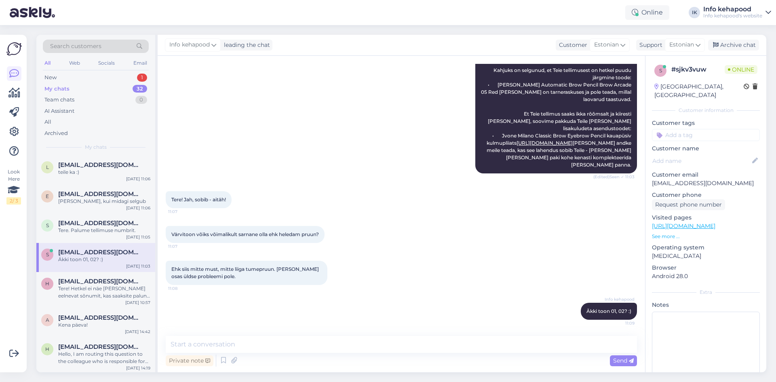
click at [321, 288] on div "Ehk siis mitte must, mitte liiga tumepruun. [PERSON_NAME] osas üldse probleemi …" at bounding box center [402, 273] width 472 height 42
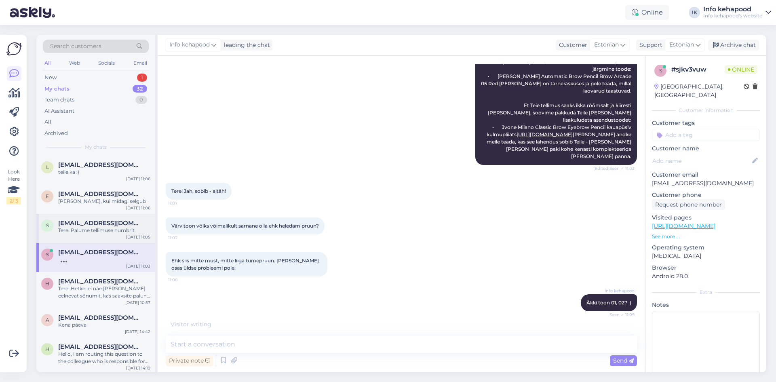
click at [114, 228] on div "Tere. Palume tellimuse numbrit." at bounding box center [104, 230] width 92 height 7
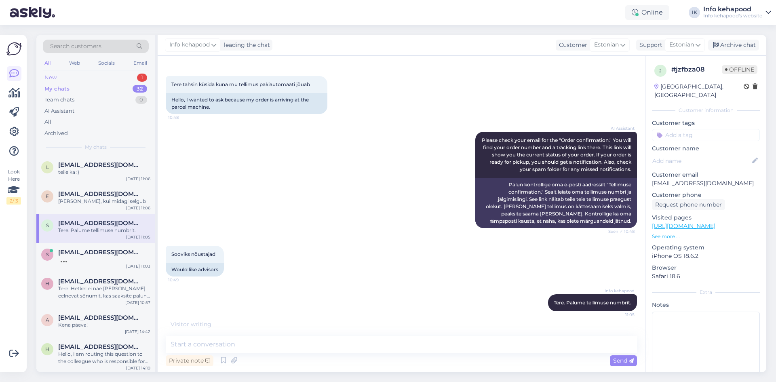
click at [104, 78] on div "New 1" at bounding box center [96, 77] width 106 height 11
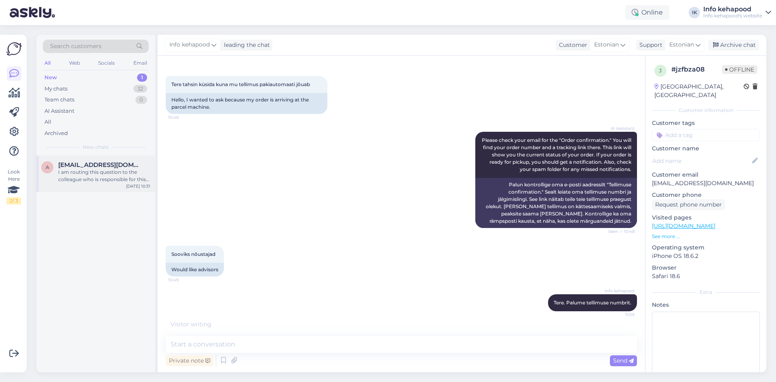
click at [91, 171] on div "I am routing this question to the colleague who is responsible for this topic. …" at bounding box center [104, 176] width 92 height 15
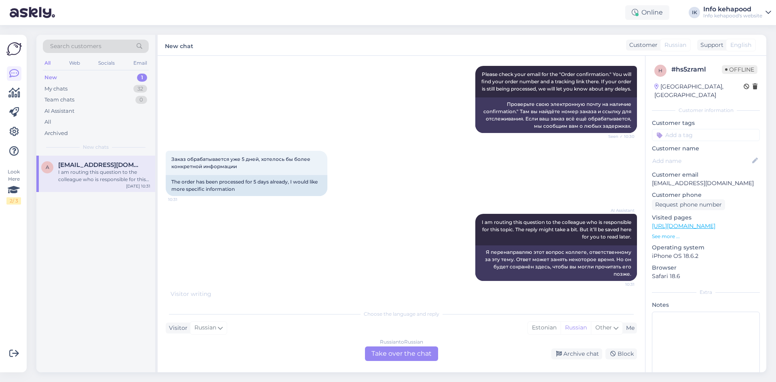
scroll to position [0, 0]
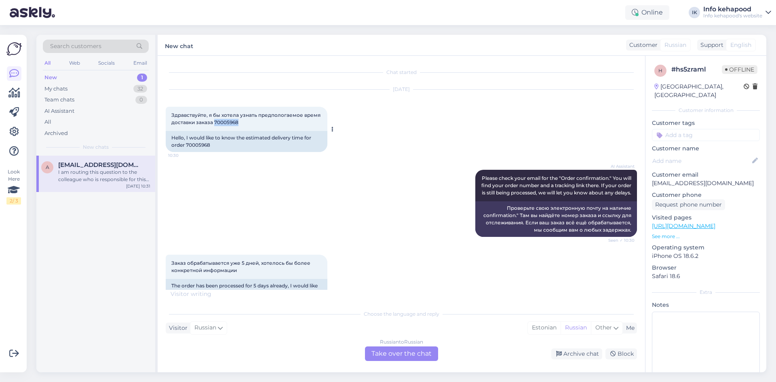
drag, startPoint x: 215, startPoint y: 124, endPoint x: 245, endPoint y: 123, distance: 29.9
click at [245, 123] on div "Здравствуйте, я бы хотела узнать предпологаемое время доставки заказа 70005968 …" at bounding box center [247, 119] width 162 height 24
copy span "70005968"
click at [105, 93] on div "My chats 32" at bounding box center [96, 88] width 106 height 11
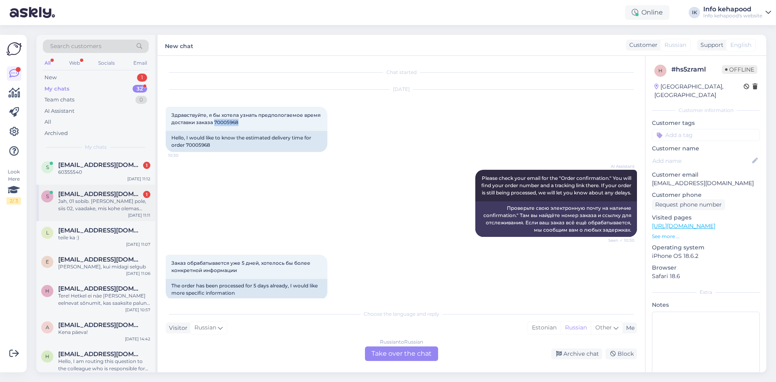
click at [107, 200] on div "Jah, 01 sobib. [PERSON_NAME] pole, siis 02, vaadake, mis kohe olemas oleks, sii…" at bounding box center [104, 205] width 92 height 15
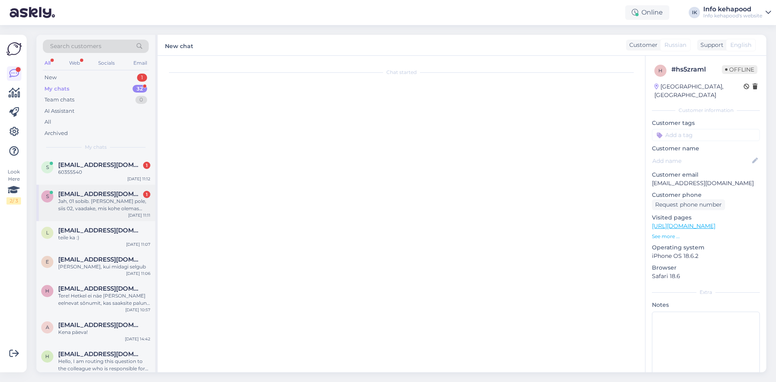
scroll to position [373, 0]
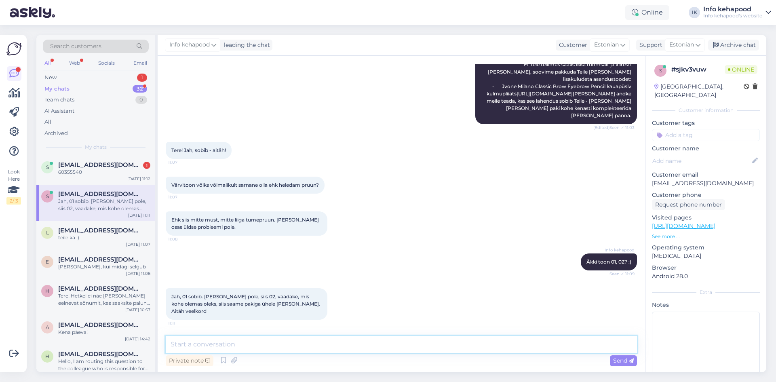
click at [276, 345] on textarea at bounding box center [402, 344] width 472 height 17
click at [106, 176] on div "S [EMAIL_ADDRESS][DOMAIN_NAME] 1 60355540 [DATE] 11:12" at bounding box center [95, 170] width 119 height 29
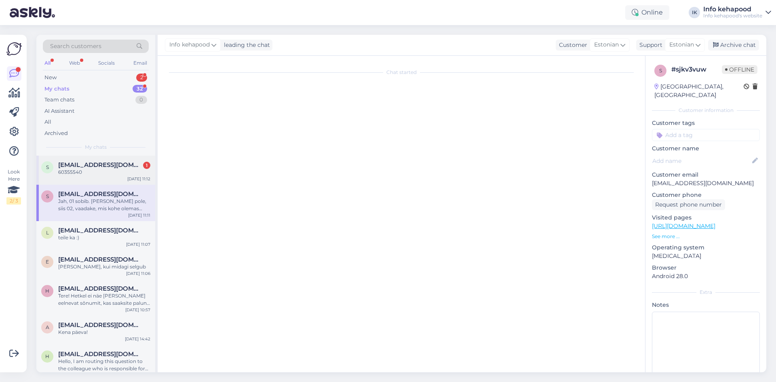
scroll to position [57, 0]
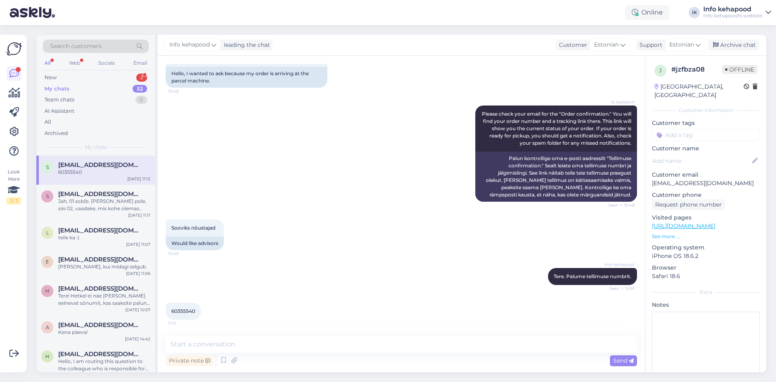
click at [329, 274] on div "Info kehapood Tere. Palume tellimuse numbrit. Seen ✓ 11:05" at bounding box center [402, 276] width 472 height 35
click at [118, 212] on div "Jah, 01 sobib. [PERSON_NAME] pole, siis 02, vaadake, mis kohe olemas oleks, sii…" at bounding box center [104, 205] width 92 height 15
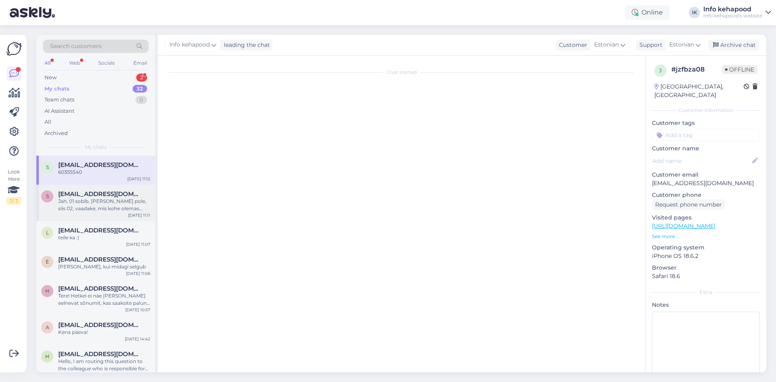
scroll to position [373, 0]
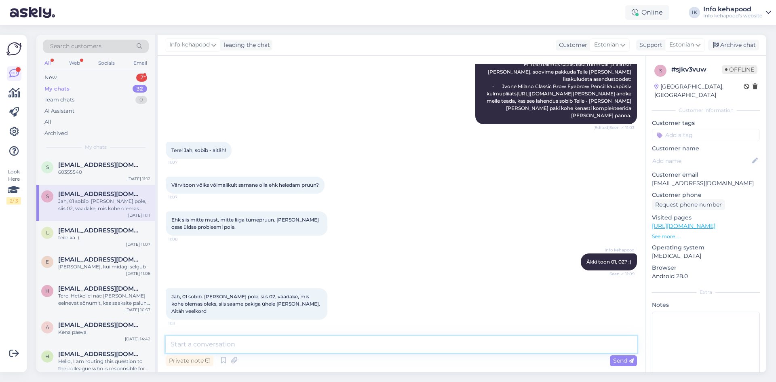
click at [277, 341] on textarea at bounding box center [402, 344] width 472 height 17
click at [113, 78] on div "New 2" at bounding box center [96, 77] width 106 height 11
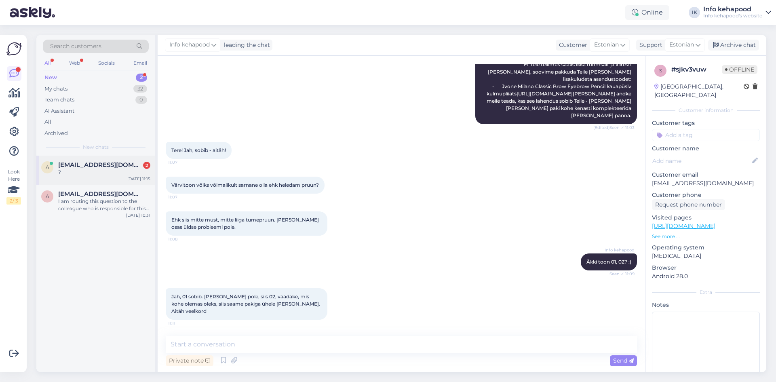
click at [107, 171] on div "?" at bounding box center [104, 172] width 92 height 7
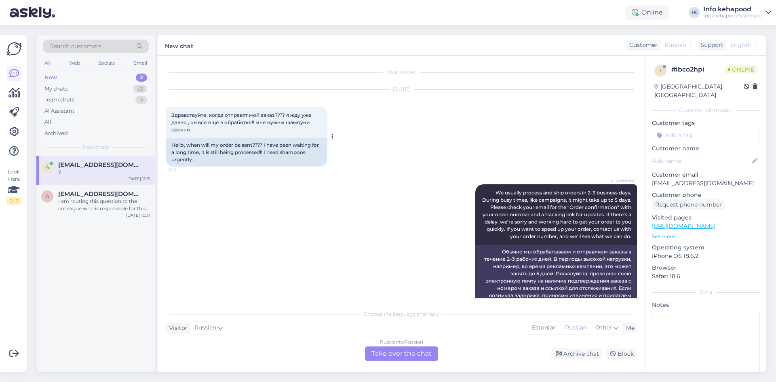
scroll to position [146, 0]
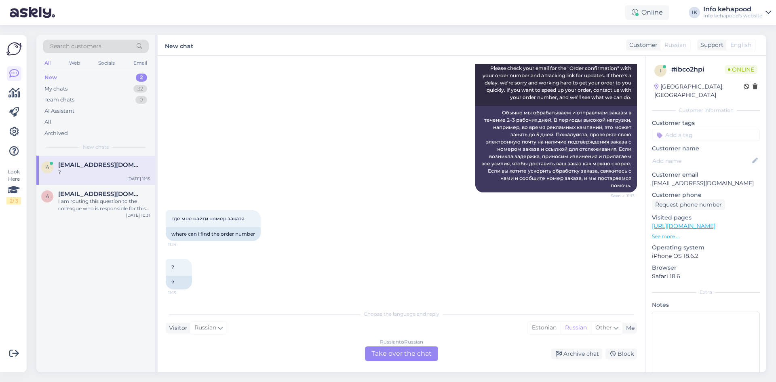
click at [398, 356] on div "Russian to Russian Take over the chat" at bounding box center [401, 354] width 73 height 15
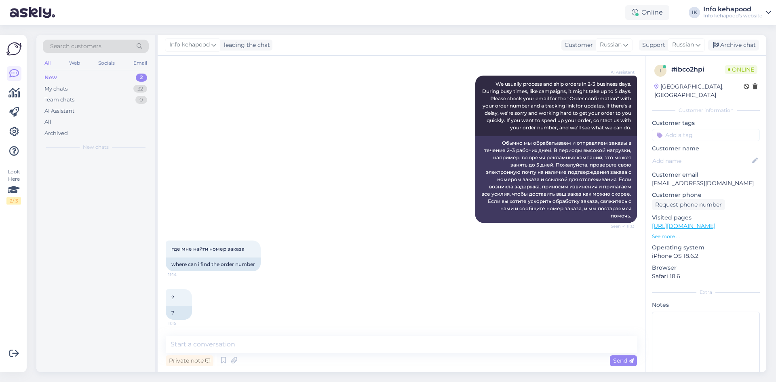
scroll to position [116, 0]
click at [298, 346] on textarea at bounding box center [402, 344] width 472 height 17
type textarea "Tere! Kas"
click at [611, 47] on span "Russian" at bounding box center [611, 44] width 22 height 9
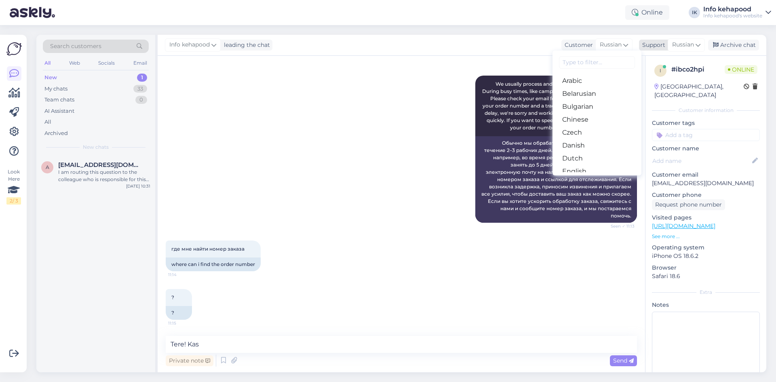
click at [690, 44] on span "Russian" at bounding box center [684, 44] width 22 height 9
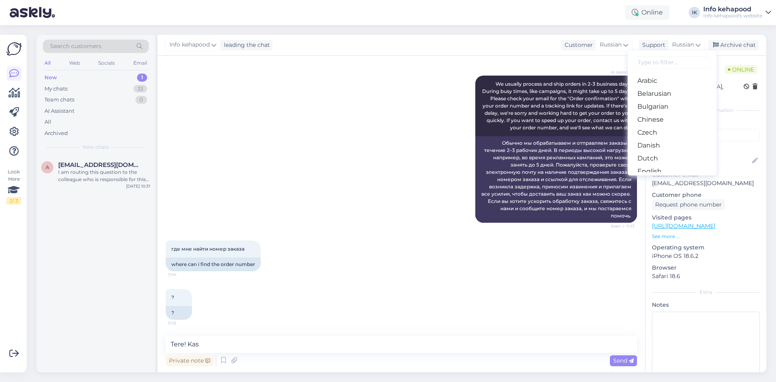
click at [662, 37] on div "Info kehapood leading the chat Customer Russian Arabic Belarusian Bulgarian Chi…" at bounding box center [462, 45] width 609 height 21
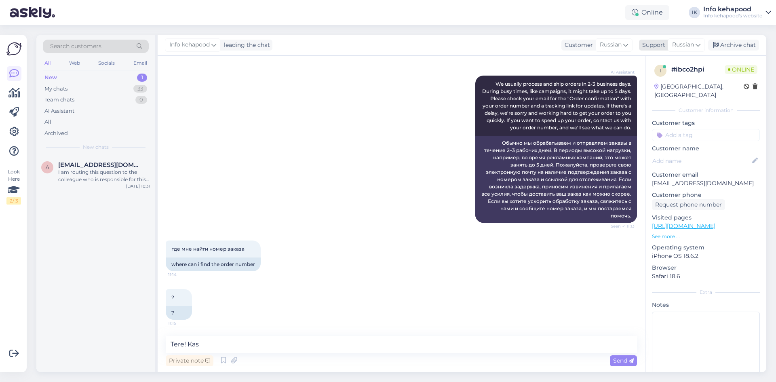
click at [660, 41] on div "Support" at bounding box center [652, 45] width 26 height 8
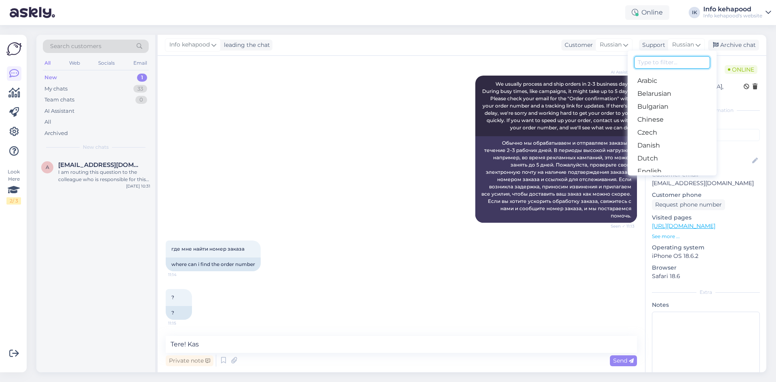
click at [651, 62] on input at bounding box center [673, 62] width 76 height 13
type input "ES"
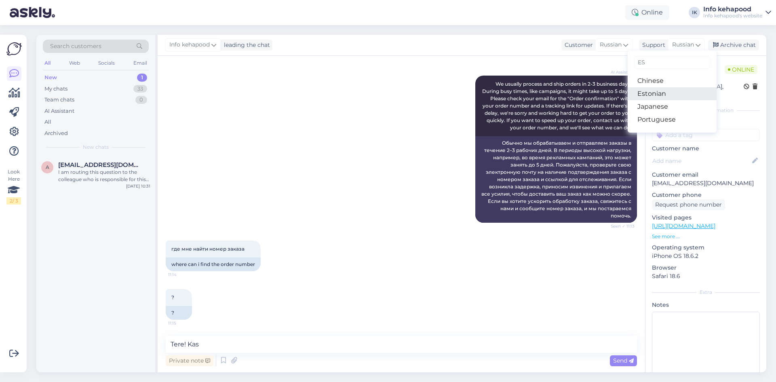
click at [658, 100] on link "Estonian" at bounding box center [672, 93] width 89 height 13
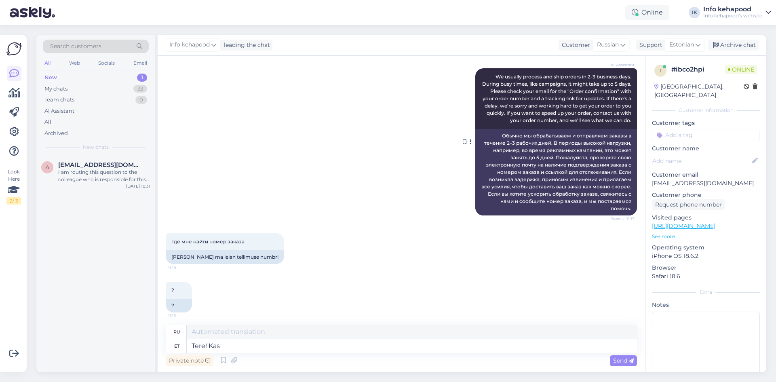
scroll to position [127, 0]
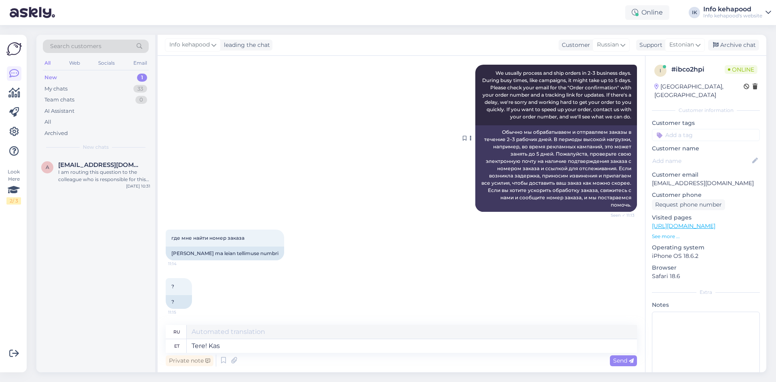
type textarea "Привет! Это"
click at [228, 349] on textarea "Tere! Kas" at bounding box center [412, 346] width 451 height 14
type textarea "Tere! Kas tE S"
type textarea "Привет! Ты?"
type textarea "Tere! Kas"
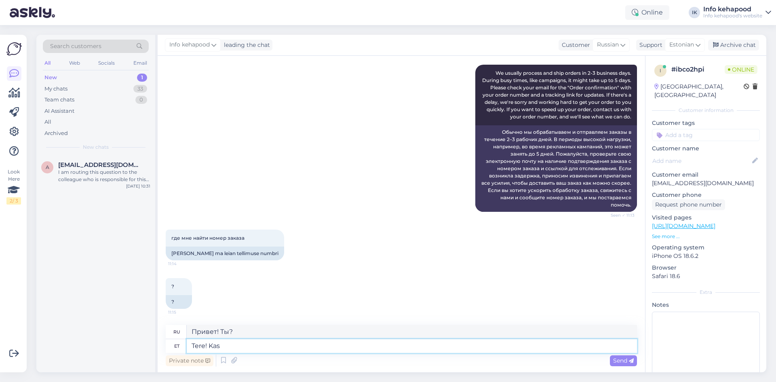
type textarea "Привет! Это"
type textarea "Tere! Kas Te"
type textarea "Привет! Ты?"
type textarea "Tere! Kas Te saite b"
type textarea "Привет! Ты получил?"
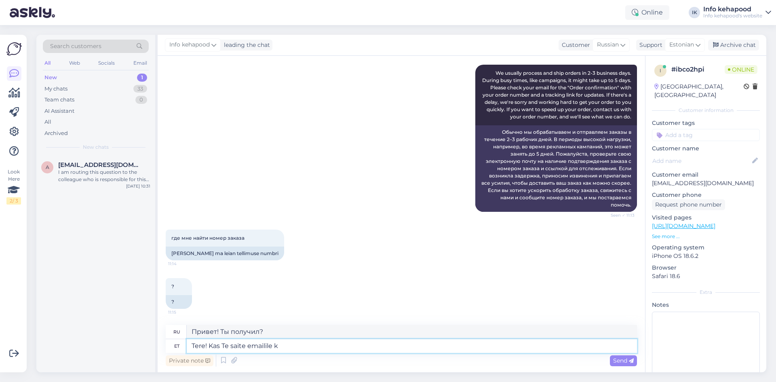
type textarea "Tere! Kas Te saite emailile ki"
type textarea "Здравствуйте! Вы получили письмо?"
type textarea "Tere! Kas Te saite emailile kinnituse te"
type textarea "Здравствуйте! Вы получили письмо с подтверждением?"
type textarea "Tere! Kas Te saite emailile kinnituse tellimuse k"
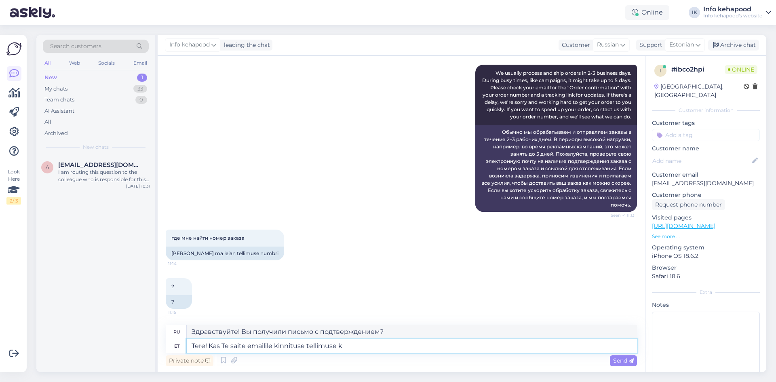
type textarea "Здравствуйте! Вы получили письмо с подтверждением заказа?"
type textarea "Tere! Kas Te saite emailile kinnituse tellimuse kohta?"
type textarea "Здравствуйте! Вы получили подтверждение заказа по электронной почте?"
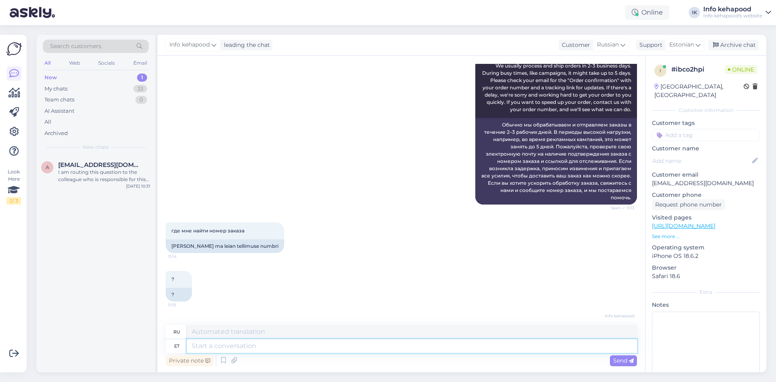
scroll to position [183, 0]
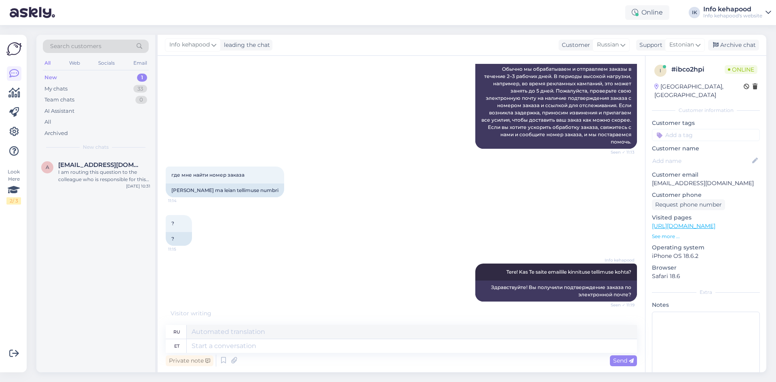
drag, startPoint x: 354, startPoint y: 271, endPoint x: 272, endPoint y: 254, distance: 83.4
click at [272, 254] on div "? 11:15 ?" at bounding box center [402, 230] width 472 height 49
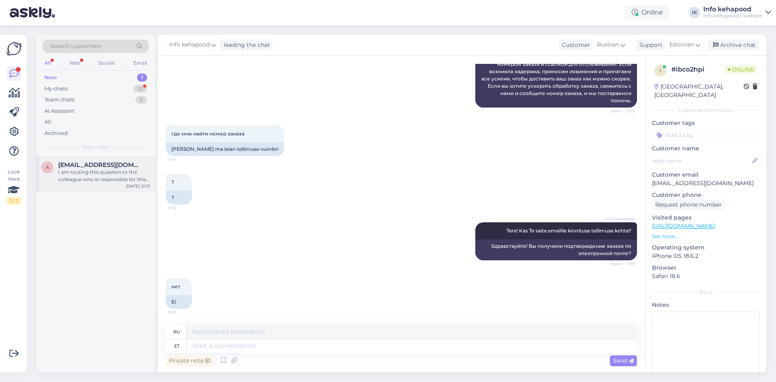
click at [108, 176] on div "I am routing this question to the colleague who is responsible for this topic. …" at bounding box center [104, 176] width 92 height 15
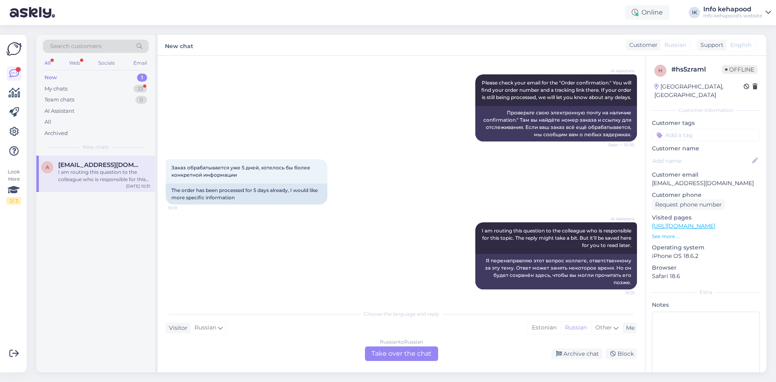
click at [116, 78] on div "New 1" at bounding box center [96, 77] width 106 height 11
click at [104, 170] on div "I am routing this question to the colleague who is responsible for this topic. …" at bounding box center [104, 176] width 92 height 15
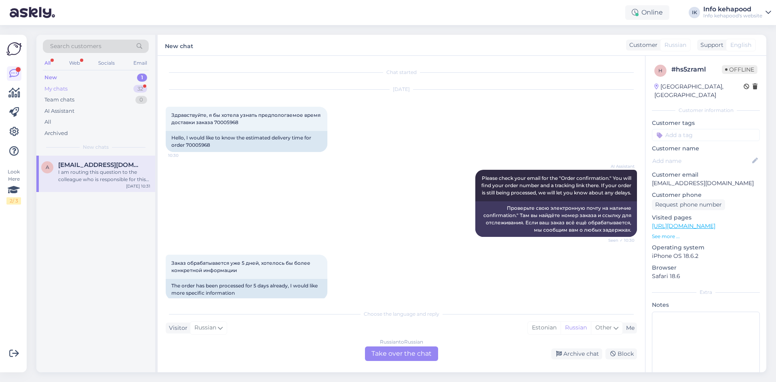
click at [130, 87] on div "My chats 32" at bounding box center [96, 88] width 106 height 11
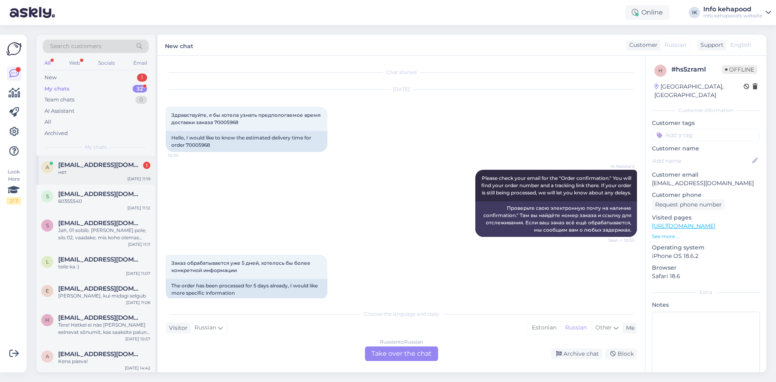
click at [105, 176] on div "a [EMAIL_ADDRESS][DOMAIN_NAME] 1 нет [DATE] 11:19" at bounding box center [95, 170] width 119 height 29
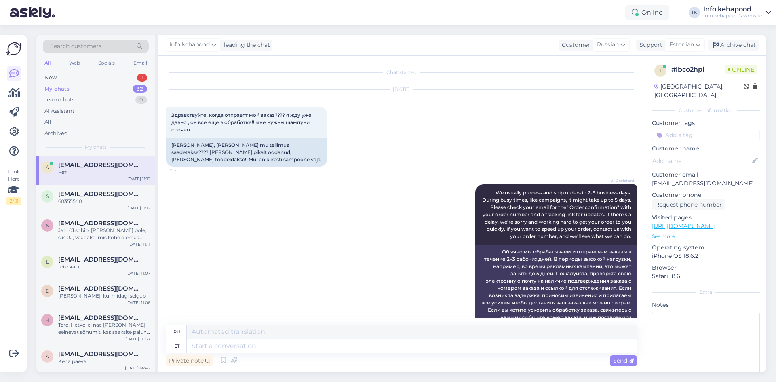
scroll to position [231, 0]
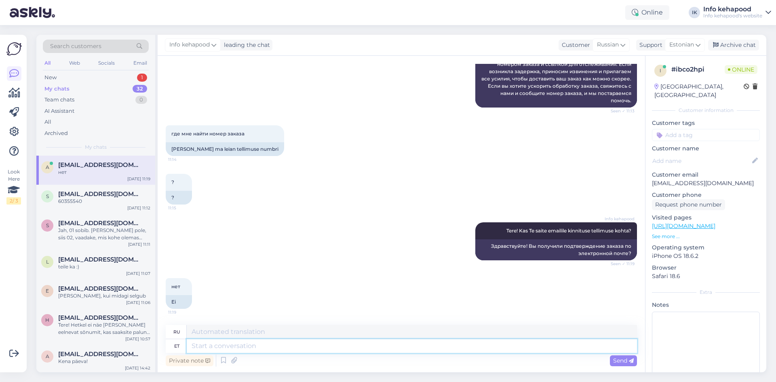
click at [269, 351] on textarea at bounding box center [412, 346] width 451 height 14
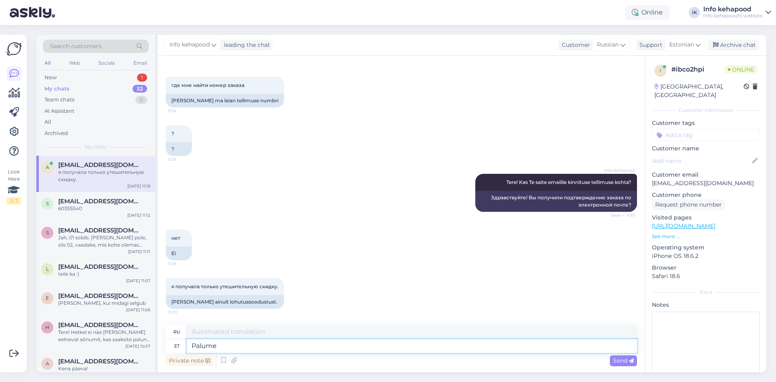
type textarea "Palume"
type textarea "Пожалуйста"
type textarea "Palume Teie t"
type textarea "Мы просим вас"
type textarea "Palume Teie täisnime"
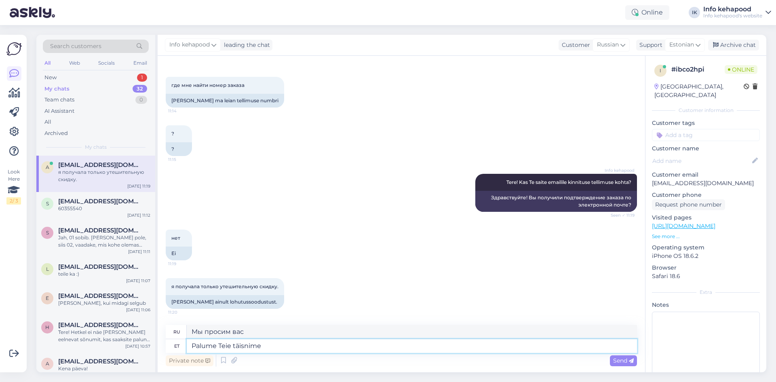
type textarea "Пожалуйста, укажите Ваше полное имя."
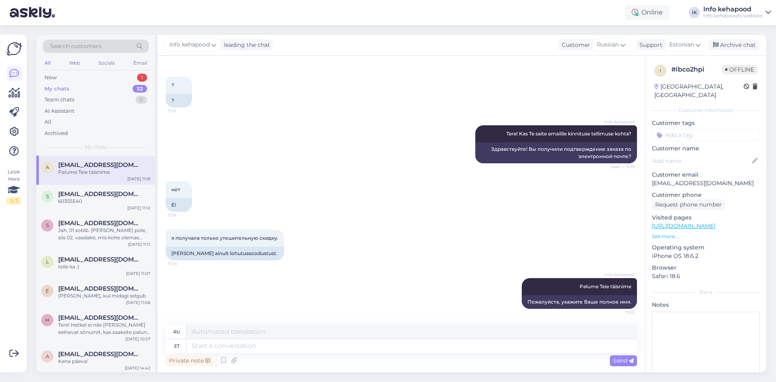
click at [331, 279] on div "Info kehapood Palume Teie täisnime 11:20 Пожалуйста, укажите Ваше полное имя." at bounding box center [402, 293] width 472 height 49
click at [111, 72] on div "New 1" at bounding box center [96, 77] width 106 height 11
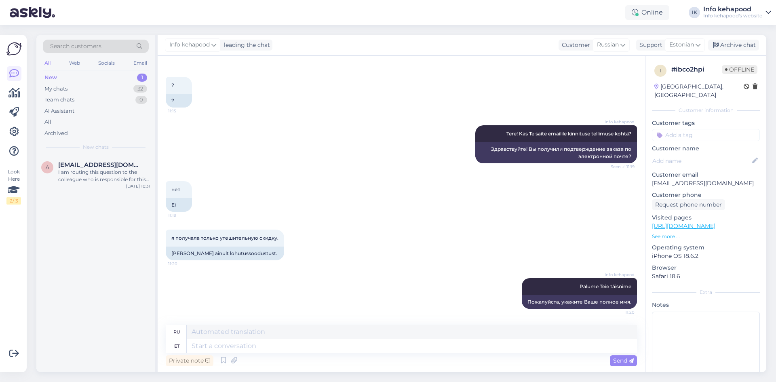
click at [118, 81] on div "New 1" at bounding box center [96, 77] width 106 height 11
click at [117, 87] on div "My chats 32" at bounding box center [96, 88] width 106 height 11
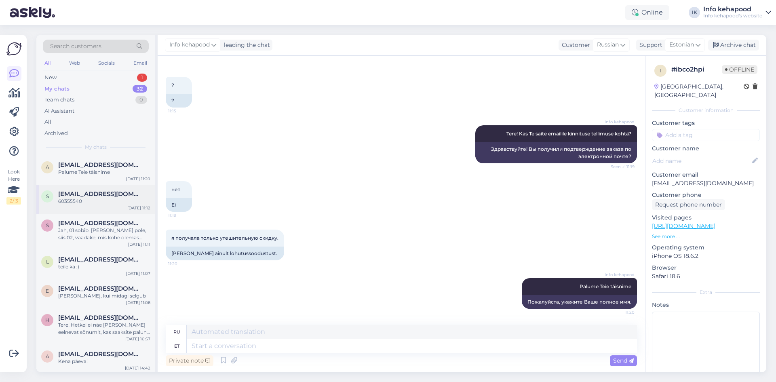
click at [92, 192] on span "[EMAIL_ADDRESS][DOMAIN_NAME]" at bounding box center [100, 193] width 84 height 7
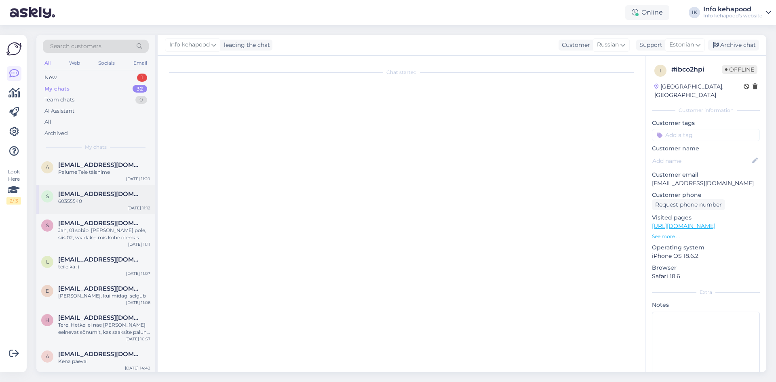
scroll to position [57, 0]
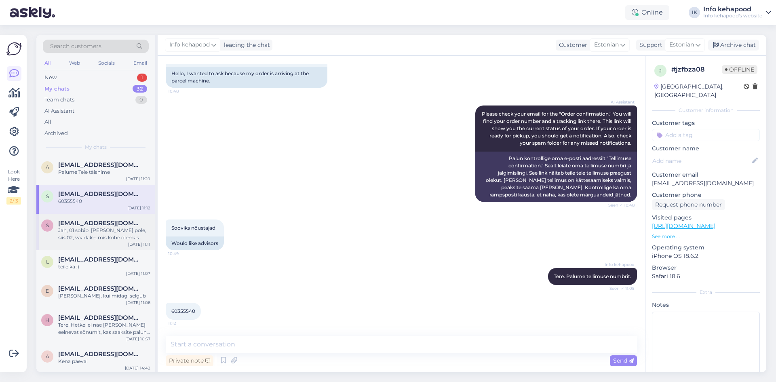
click at [80, 241] on div "S [EMAIL_ADDRESS][DOMAIN_NAME] Jah, 01 sobib. [PERSON_NAME] pole, siis 02, vaad…" at bounding box center [95, 232] width 119 height 36
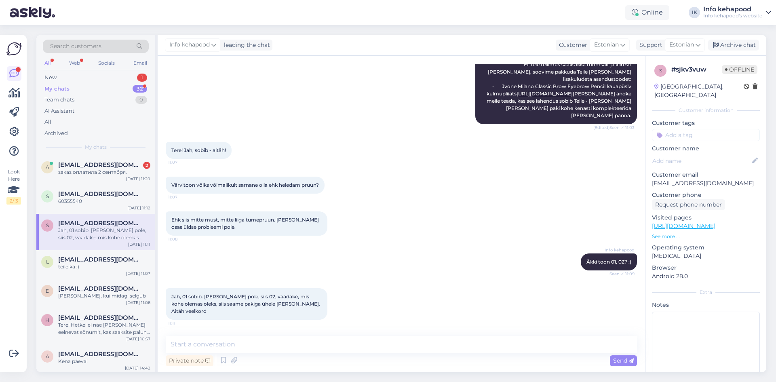
click at [489, 273] on div "Info kehapood Äkki toon 01, 02? :) Seen ✓ 11:09" at bounding box center [402, 262] width 472 height 35
click at [92, 165] on span "[EMAIL_ADDRESS][DOMAIN_NAME]" at bounding box center [100, 164] width 84 height 7
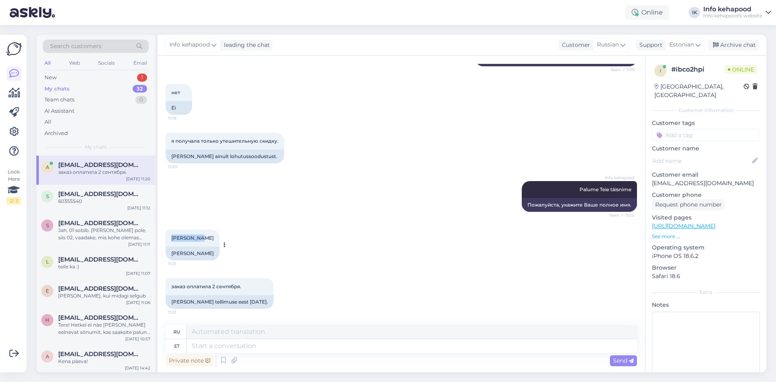
drag, startPoint x: 171, startPoint y: 238, endPoint x: 196, endPoint y: 239, distance: 25.5
click at [196, 239] on div "[PERSON_NAME] 11:21" at bounding box center [193, 238] width 54 height 17
copy span "[PERSON_NAME]"
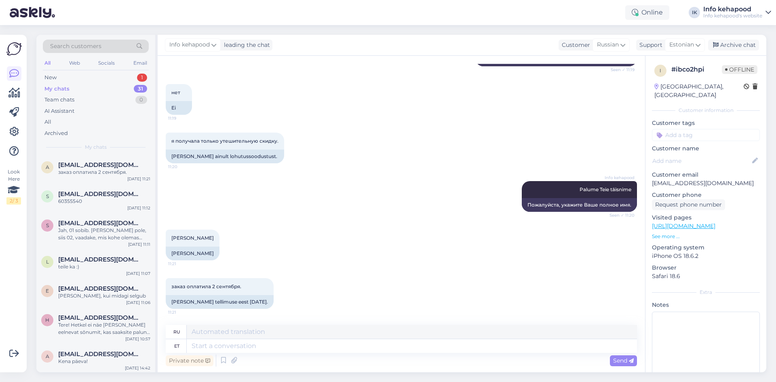
click at [309, 299] on div "заказ оплатила 2 сентября. 11:21 [PERSON_NAME] tellimuse eest [DATE]." at bounding box center [402, 293] width 472 height 49
click at [101, 79] on div "New 1" at bounding box center [96, 77] width 106 height 11
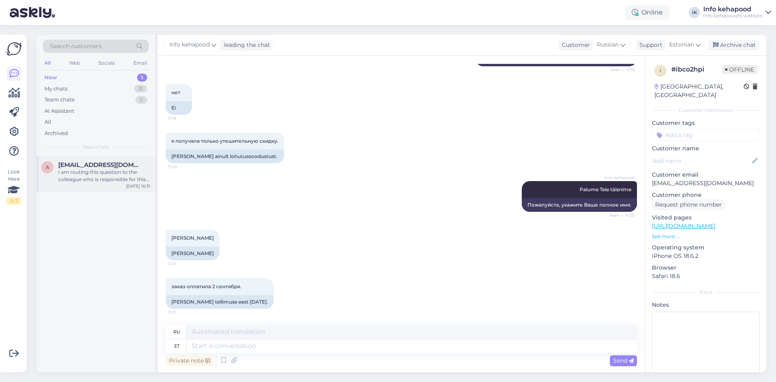
click at [102, 162] on span "[EMAIL_ADDRESS][DOMAIN_NAME]" at bounding box center [100, 164] width 84 height 7
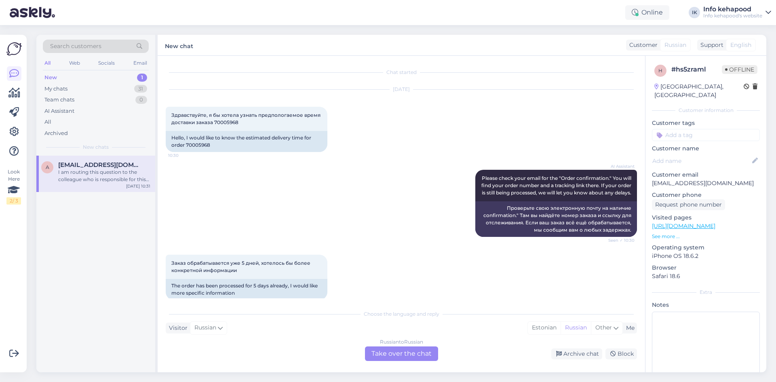
scroll to position [103, 0]
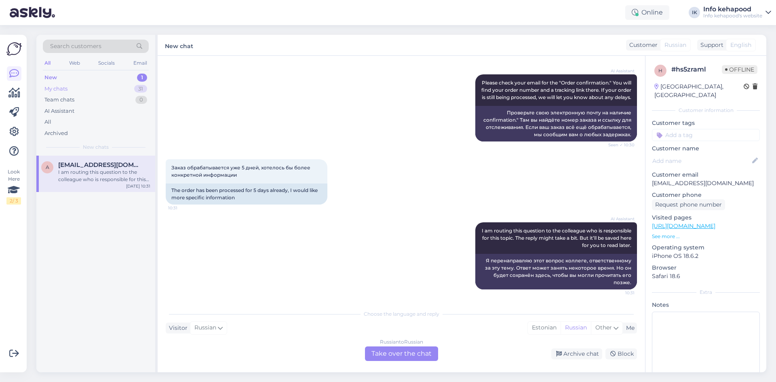
click at [114, 93] on div "My chats 31" at bounding box center [96, 88] width 106 height 11
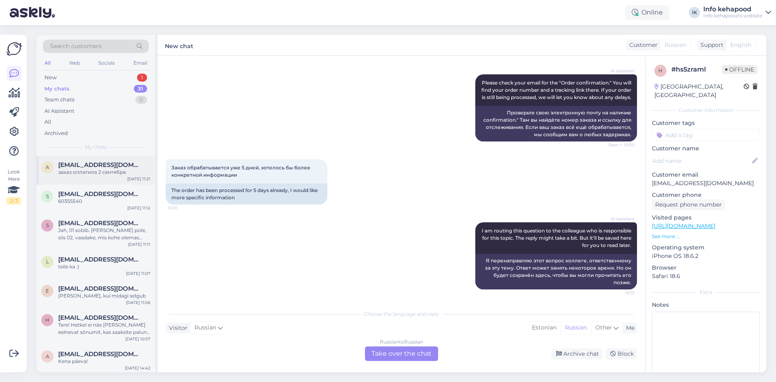
click at [125, 176] on div "a [EMAIL_ADDRESS][DOMAIN_NAME] заказ оплатила 2 сентября. [DATE] 11:21" at bounding box center [95, 170] width 119 height 29
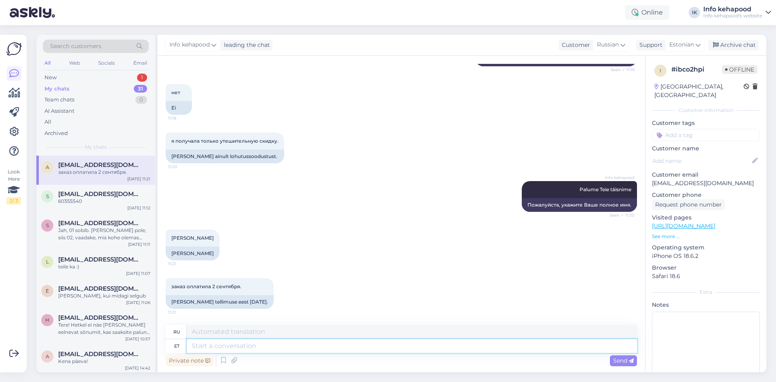
click at [259, 342] on textarea at bounding box center [412, 346] width 451 height 14
type textarea "Teiega v"
type textarea "С тобой"
type textarea "Teiega võetakse"
type textarea "Вас отвезут"
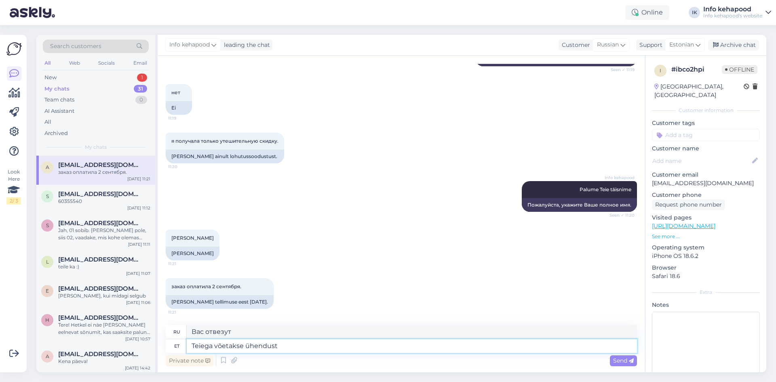
type textarea "Teiega võetakse ühendust"
type textarea "С вами свяжутся."
type textarea "Teiega võetakse ühendust :="
type textarea "С вами свяжется:"
type textarea "Teiega võetakse ühendust :"
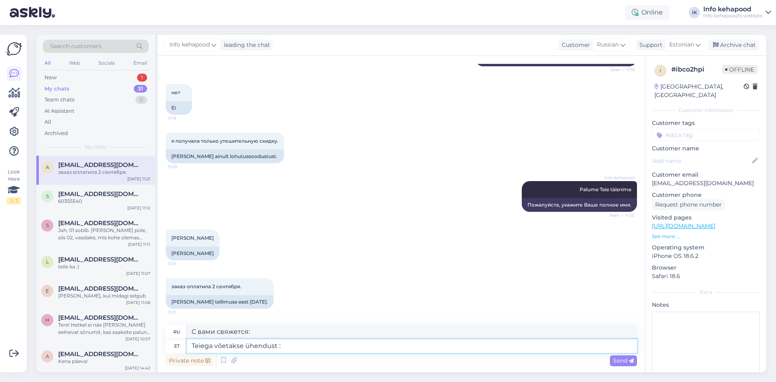
type textarea "С вами свяжутся :="
type textarea "Teiega võetakse ühendust :)"
type textarea "С вами свяжутся :)"
type textarea "Teiega võetakse ühendust :) Palun j"
type textarea "С вами свяжутся :) Пожалуйста"
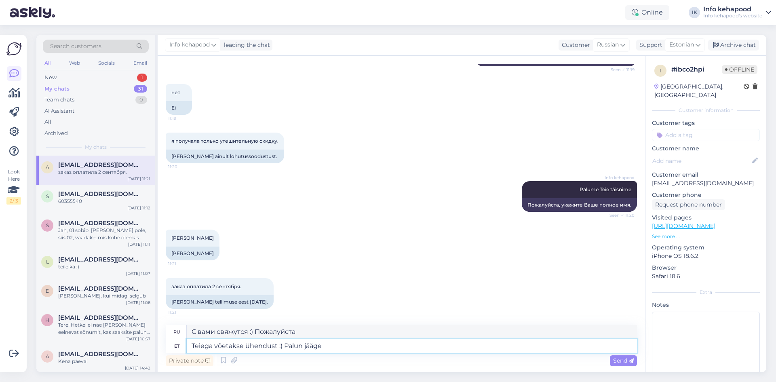
type textarea "Teiega võetakse ühendust :) Palun jääge"
type textarea "С вами свяжутся :) Пожалуйста, оставайтесь с нами."
type textarea "Teiega võetakse ühendust :) Palun jääge kõne"
type textarea "С вами свяжутся :) Пожалуйста, оставайтесь на связи"
type textarea "Teiega võetakse ühendust :) Palun jääge kõne ootama"
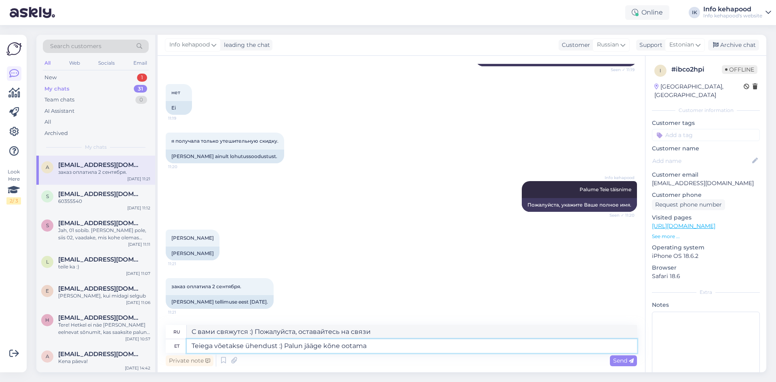
type textarea "С вами свяжутся :) Пожалуйста, ждите звонка."
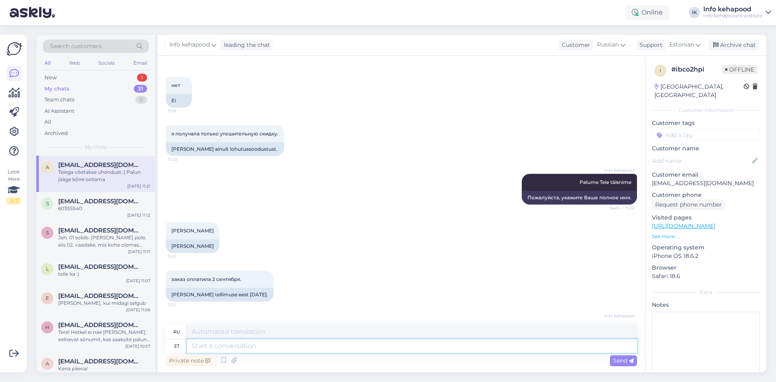
scroll to position [474, 0]
